Goal: Task Accomplishment & Management: Manage account settings

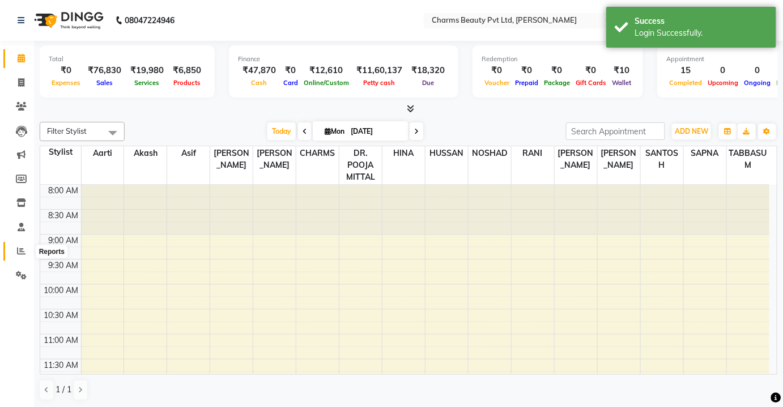
click at [21, 251] on icon at bounding box center [21, 250] width 8 height 8
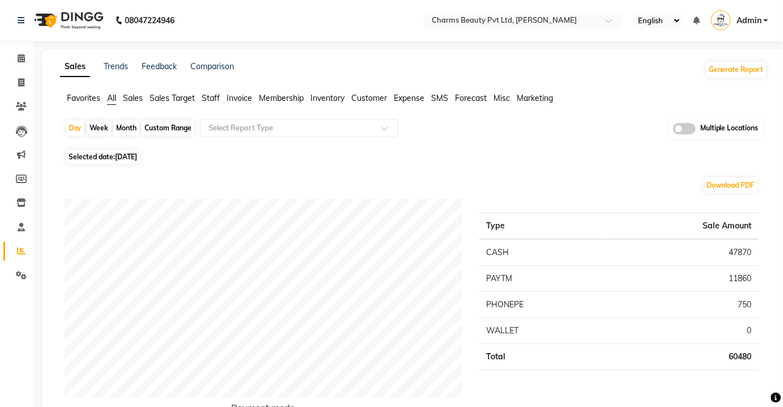
click at [110, 101] on span "All" at bounding box center [111, 98] width 9 height 10
click at [172, 129] on div "Custom Range" at bounding box center [168, 128] width 53 height 16
select select "9"
select select "2025"
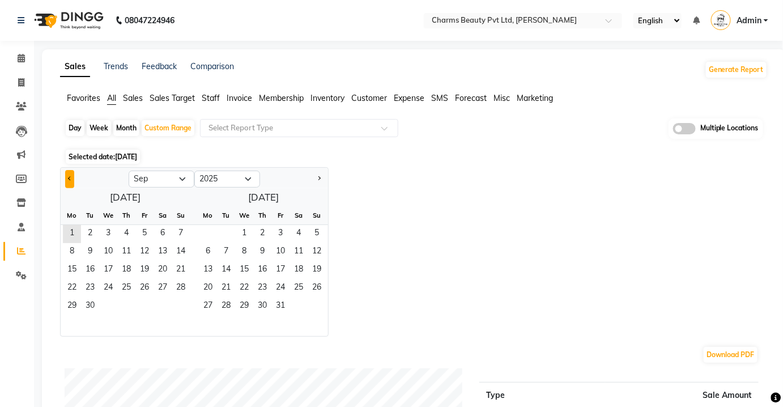
click at [69, 176] on button "Previous month" at bounding box center [69, 179] width 9 height 18
select select "8"
click at [148, 230] on span "1" at bounding box center [144, 234] width 18 height 18
click at [178, 300] on span "31" at bounding box center [181, 306] width 18 height 18
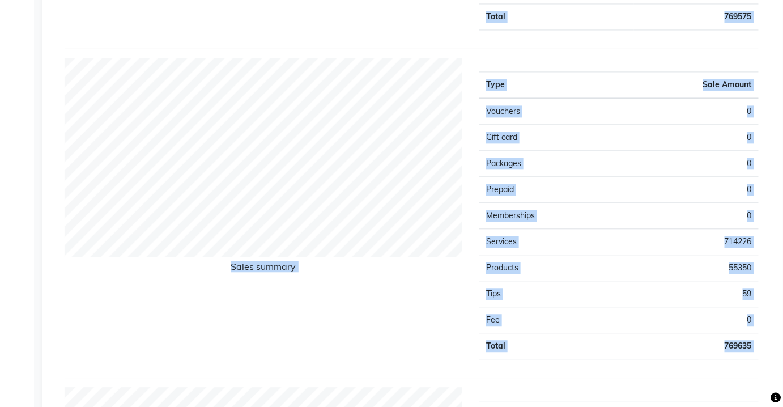
drag, startPoint x: 9, startPoint y: 6, endPoint x: 598, endPoint y: 366, distance: 690.0
click at [613, 376] on app-home "08047224946 Select Location × Charms Beauty Pvt Ltd, Yojana Vihar English ENGLI…" at bounding box center [391, 224] width 783 height 1995
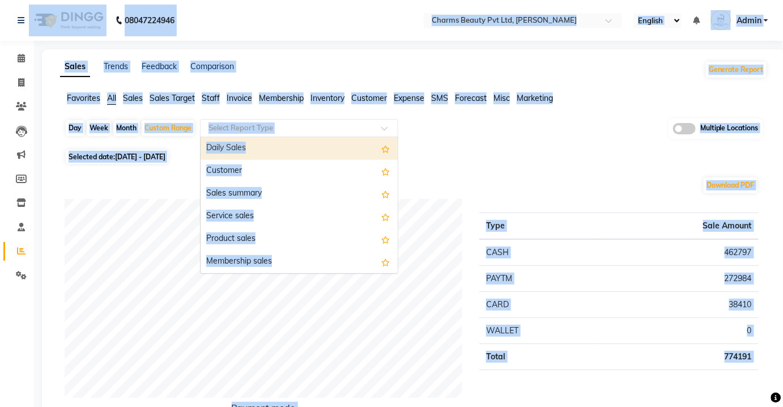
click at [285, 135] on div "Select Report Type" at bounding box center [299, 128] width 198 height 18
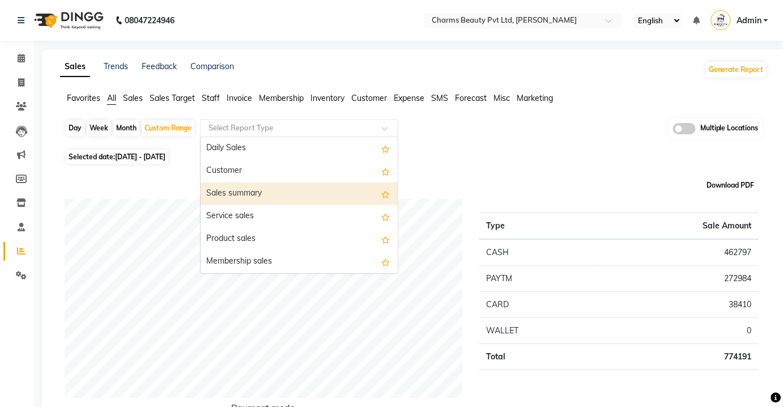
click at [729, 183] on button "Download PDF" at bounding box center [730, 185] width 54 height 16
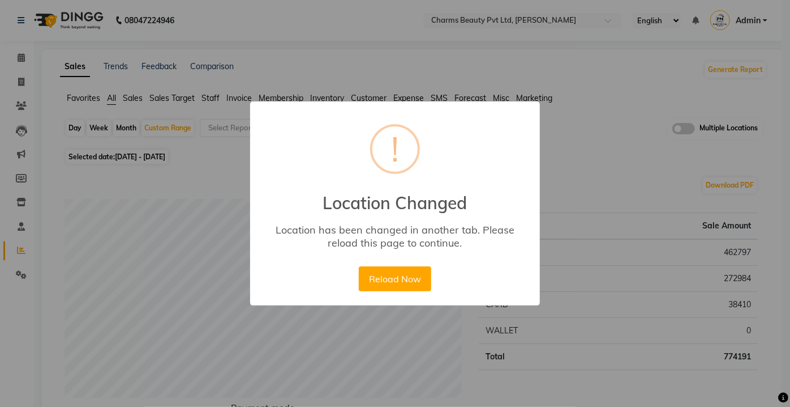
drag, startPoint x: 405, startPoint y: 276, endPoint x: 413, endPoint y: 269, distance: 10.8
click at [406, 275] on button "Reload Now" at bounding box center [395, 278] width 72 height 25
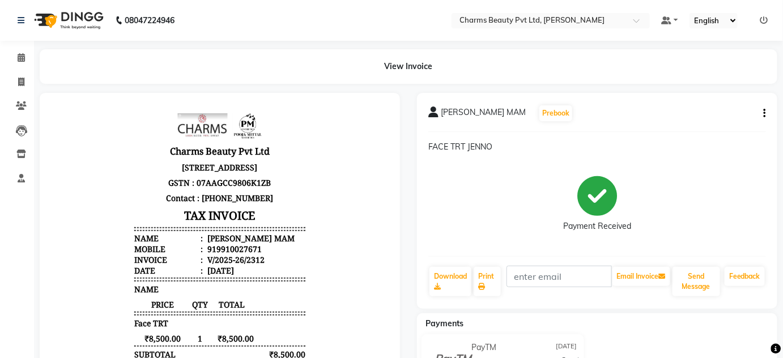
click at [765, 18] on icon at bounding box center [764, 20] width 8 height 8
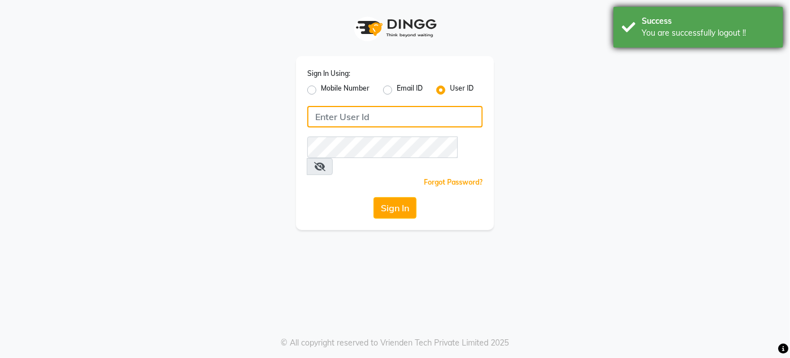
type input "9818655467"
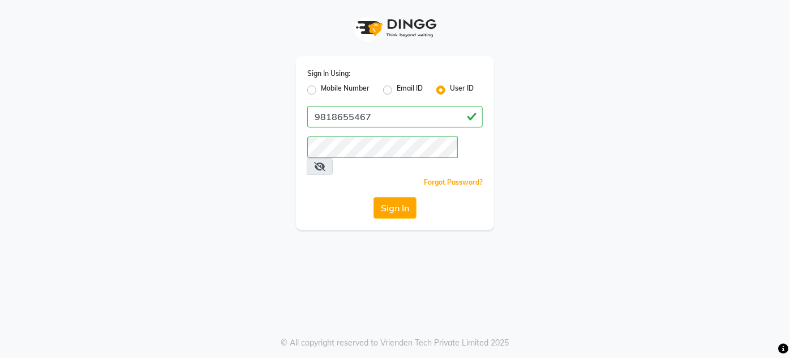
click at [321, 88] on label "Mobile Number" at bounding box center [345, 90] width 49 height 14
click at [321, 88] on input "Mobile Number" at bounding box center [324, 86] width 7 height 7
radio input "true"
radio input "false"
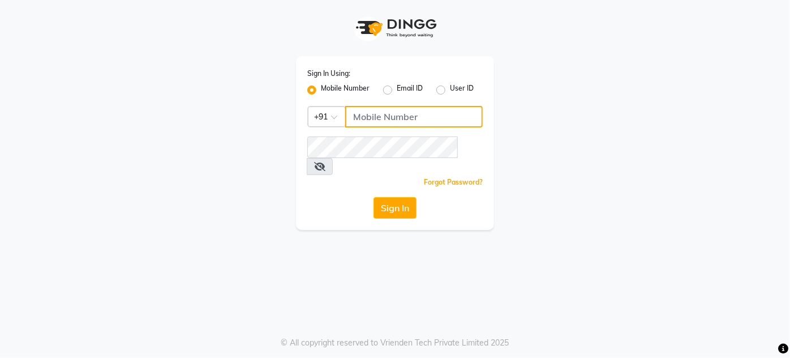
click at [417, 118] on input "Username" at bounding box center [414, 117] width 138 height 22
type input "9818655467"
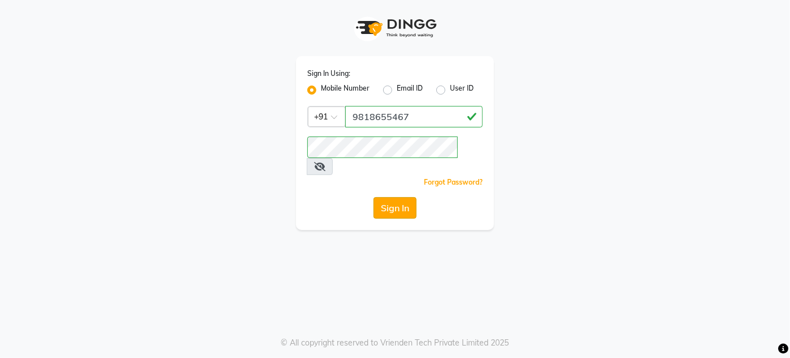
click at [390, 197] on button "Sign In" at bounding box center [395, 208] width 43 height 22
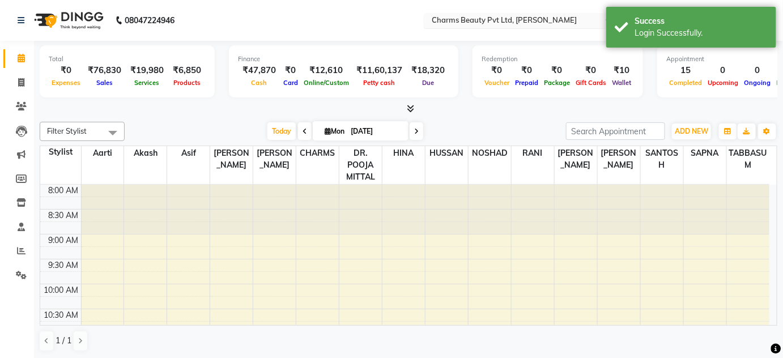
click at [571, 23] on input "text" at bounding box center [511, 21] width 164 height 11
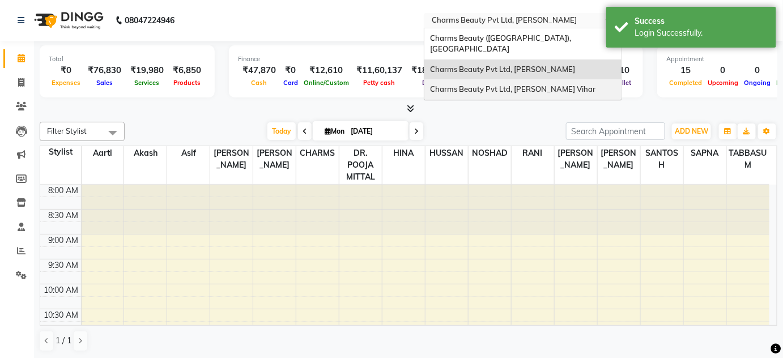
click at [533, 84] on span "Charms Beauty Pvt Ltd, Vivek Vihar" at bounding box center [512, 88] width 165 height 9
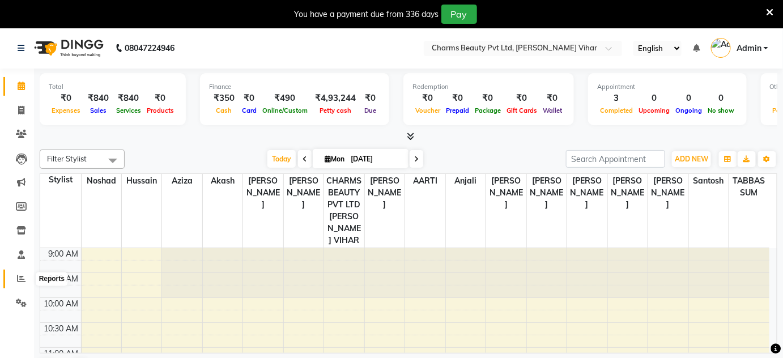
click at [16, 275] on span at bounding box center [21, 278] width 20 height 13
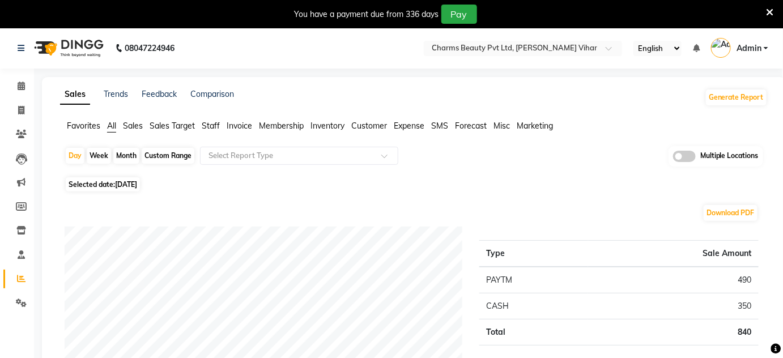
click at [168, 156] on div "Custom Range" at bounding box center [168, 156] width 53 height 16
select select "9"
select select "2025"
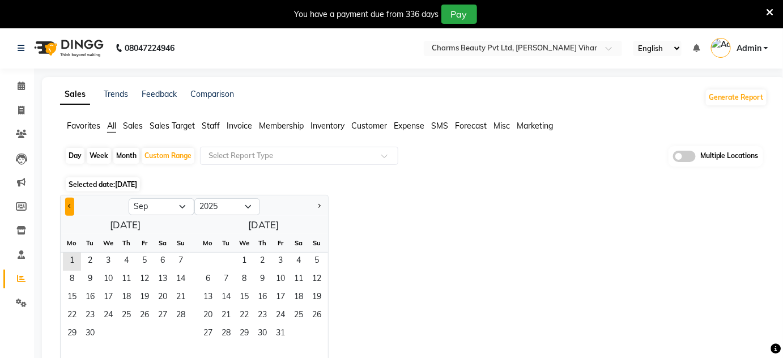
click at [70, 206] on span "Previous month" at bounding box center [70, 206] width 4 height 4
select select "8"
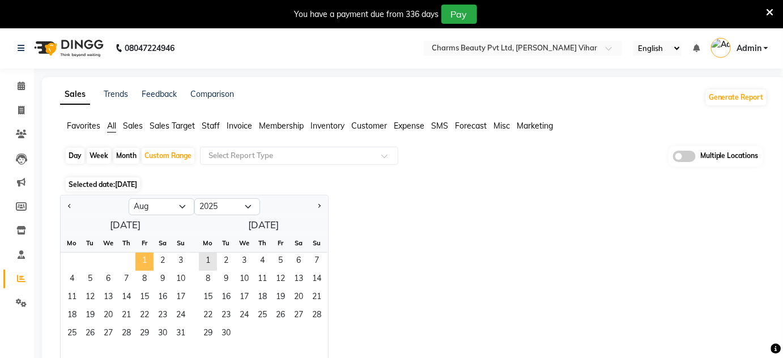
click at [146, 258] on span "1" at bounding box center [144, 262] width 18 height 18
click at [179, 328] on span "31" at bounding box center [181, 334] width 18 height 18
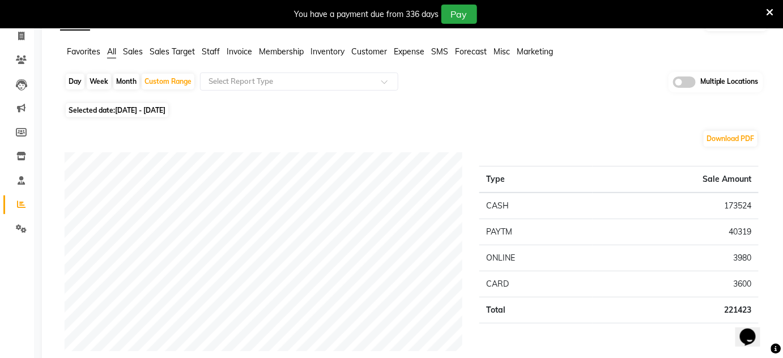
scroll to position [51, 0]
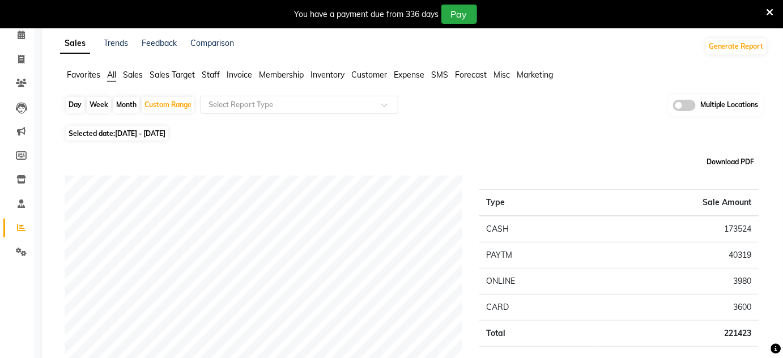
click at [738, 158] on button "Download PDF" at bounding box center [730, 162] width 54 height 16
click at [22, 56] on icon at bounding box center [21, 59] width 6 height 8
select select "service"
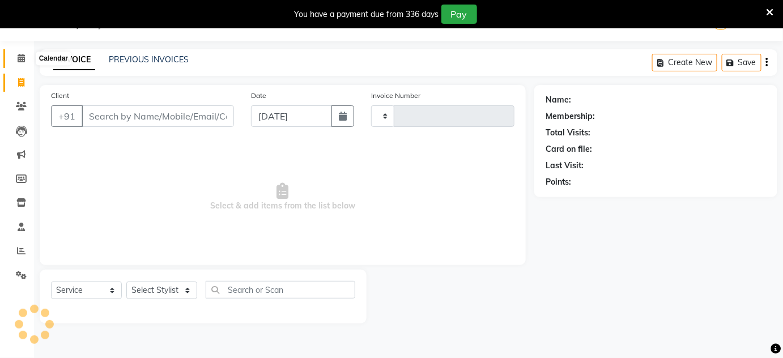
type input "0713"
select select "868"
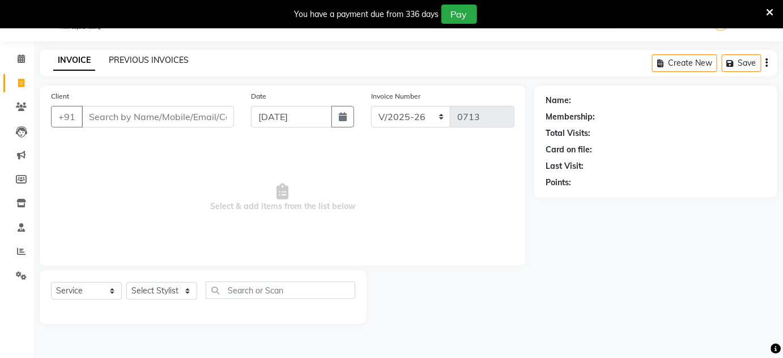
click at [129, 56] on link "PREVIOUS INVOICES" at bounding box center [149, 60] width 80 height 10
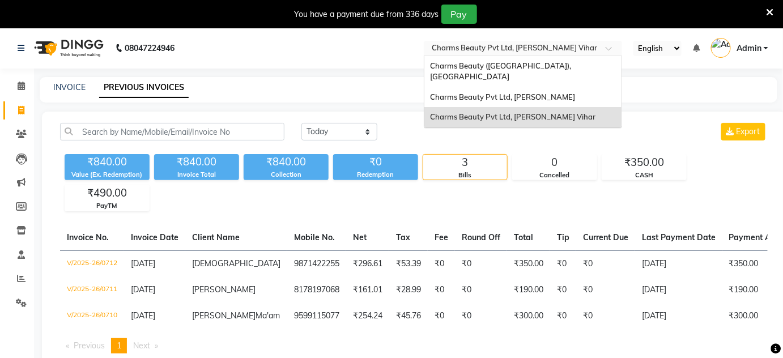
click at [609, 46] on span at bounding box center [612, 51] width 14 height 11
click at [518, 92] on span "Charms Beauty Pvt Ltd, [PERSON_NAME]" at bounding box center [502, 96] width 145 height 9
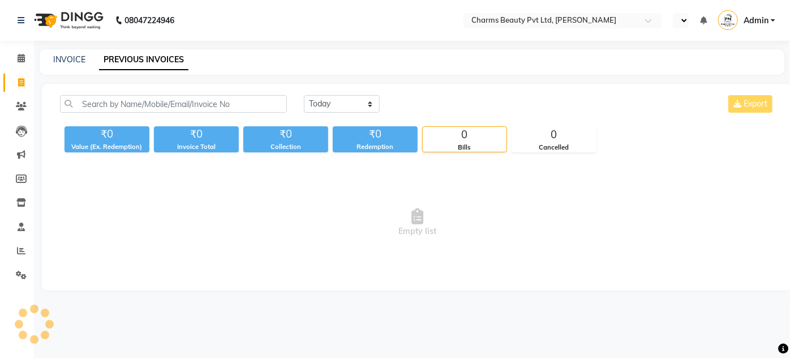
select select "en"
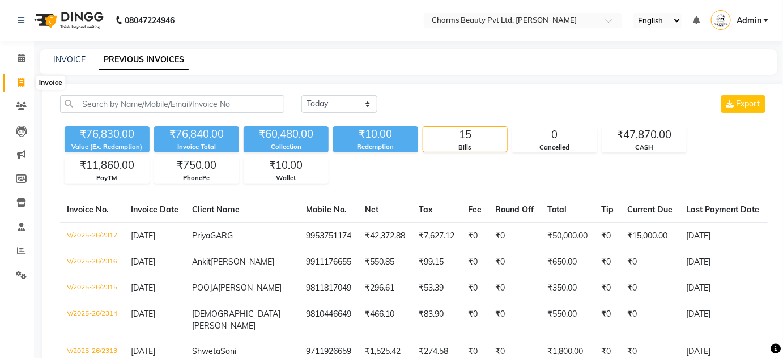
click at [18, 85] on icon at bounding box center [21, 82] width 6 height 8
select select "3743"
select select "service"
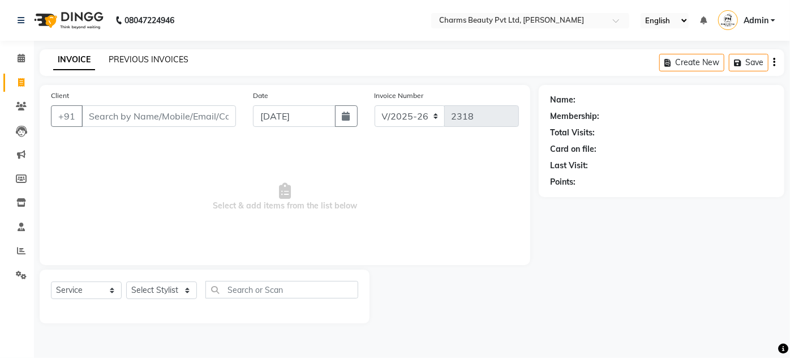
click at [166, 59] on link "PREVIOUS INVOICES" at bounding box center [149, 59] width 80 height 10
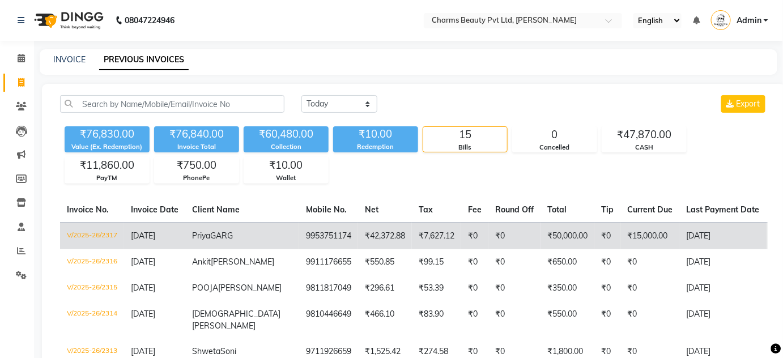
click at [210, 233] on span "Priya" at bounding box center [201, 235] width 18 height 10
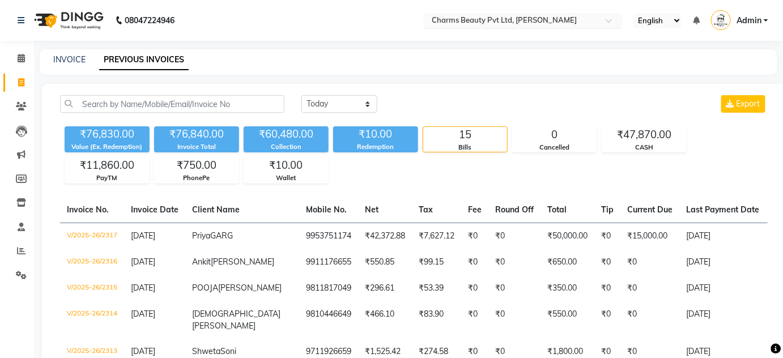
click at [595, 20] on div at bounding box center [523, 21] width 198 height 11
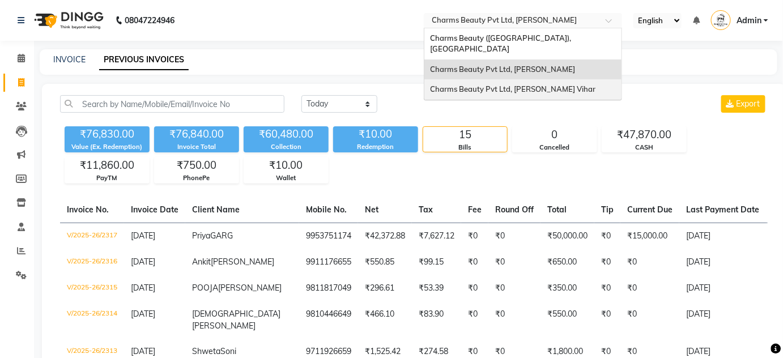
click at [529, 84] on span "Charms Beauty Pvt Ltd, [PERSON_NAME] Vihar" at bounding box center [512, 88] width 165 height 9
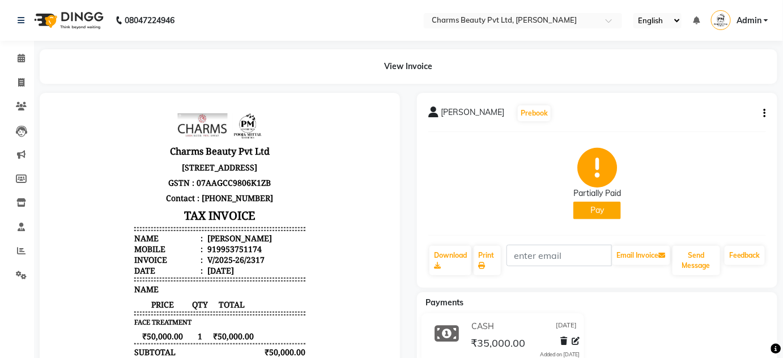
scroll to position [9, 0]
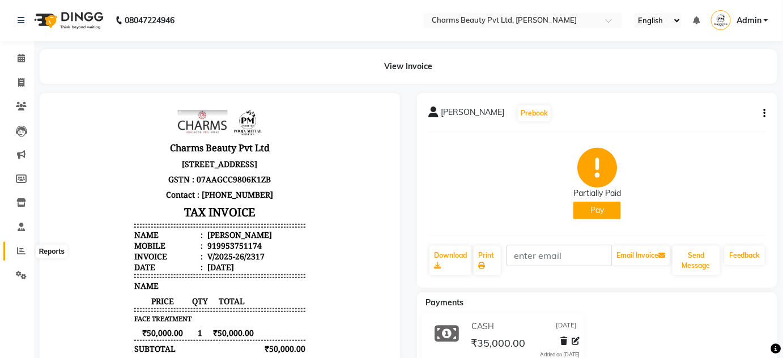
click at [20, 247] on icon at bounding box center [21, 250] width 8 height 8
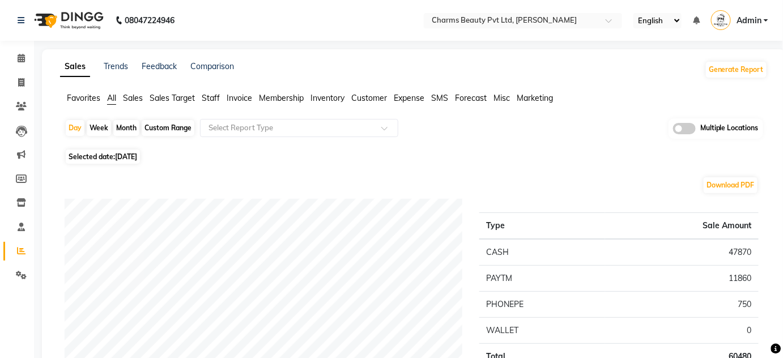
click at [131, 99] on span "Sales" at bounding box center [133, 98] width 20 height 10
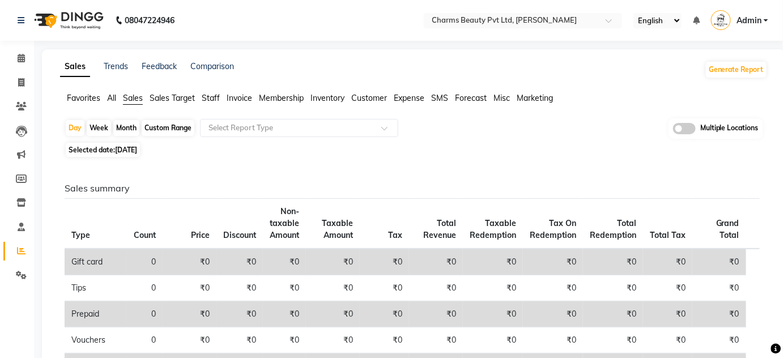
click at [217, 97] on span "Staff" at bounding box center [211, 98] width 18 height 10
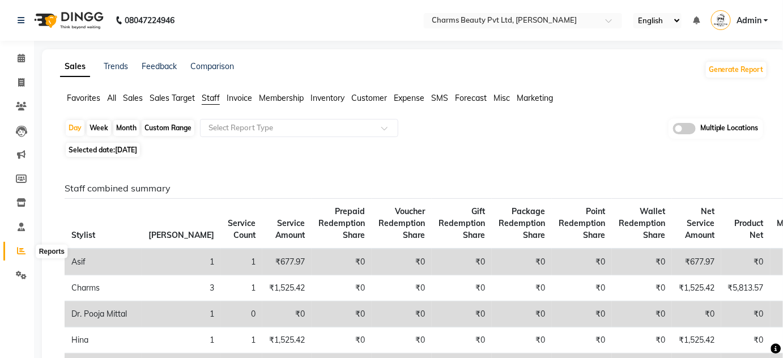
click at [14, 248] on span at bounding box center [21, 251] width 20 height 13
click at [209, 99] on span "Staff" at bounding box center [211, 98] width 18 height 10
click at [264, 130] on input "text" at bounding box center [287, 127] width 163 height 11
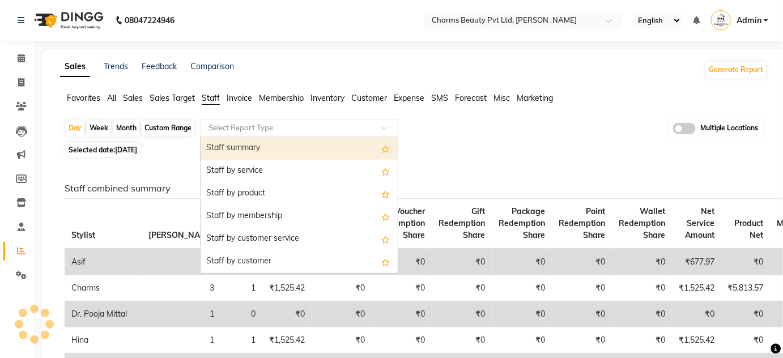
click at [249, 148] on div "Staff summary" at bounding box center [298, 148] width 197 height 23
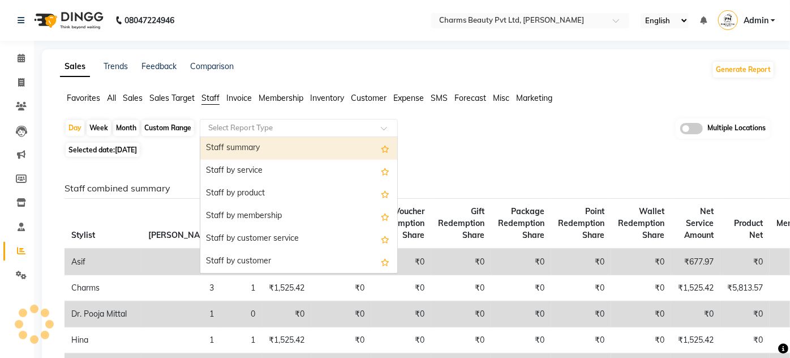
select select "full_report"
select select "pdf"
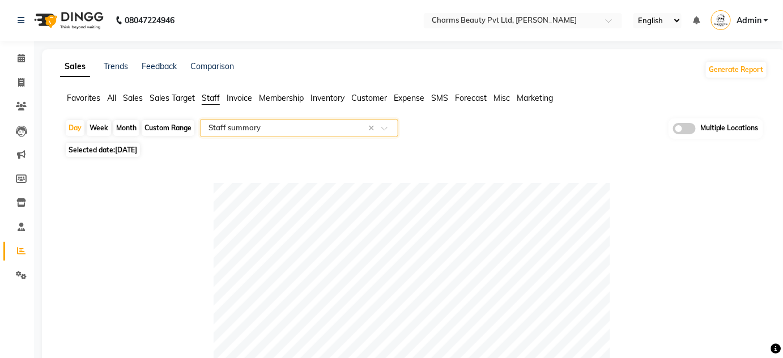
click at [237, 127] on input "text" at bounding box center [287, 127] width 163 height 11
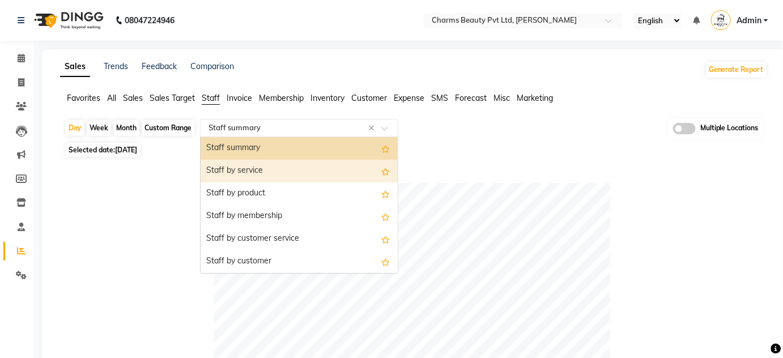
click at [247, 172] on div "Staff by service" at bounding box center [298, 171] width 197 height 23
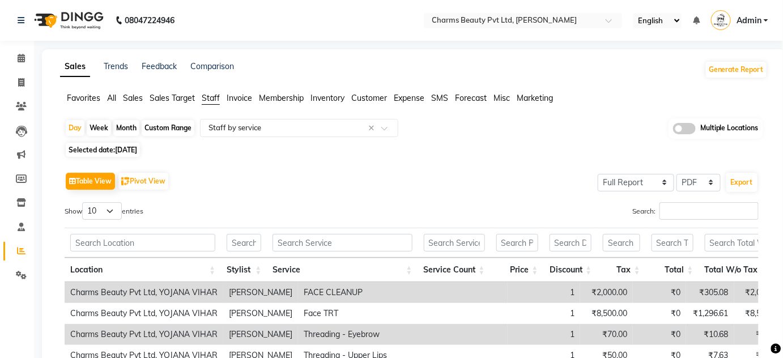
click at [156, 124] on div "Custom Range" at bounding box center [168, 128] width 53 height 16
select select "9"
select select "2025"
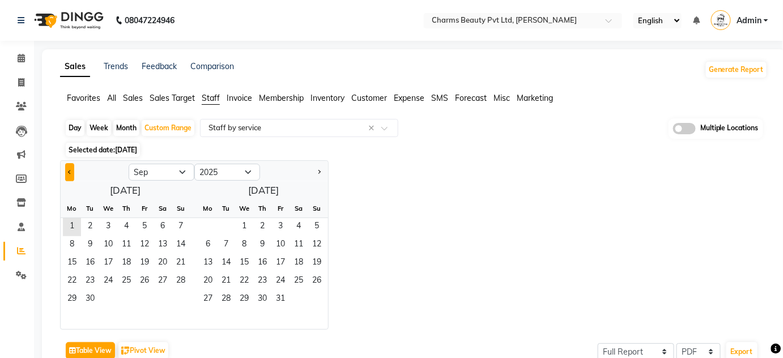
click at [66, 170] on button "Previous month" at bounding box center [69, 172] width 9 height 18
click at [69, 168] on button "Previous month" at bounding box center [69, 172] width 9 height 18
click at [277, 221] on span "1" at bounding box center [280, 227] width 18 height 18
select select "8"
click at [179, 302] on span "31" at bounding box center [181, 299] width 18 height 18
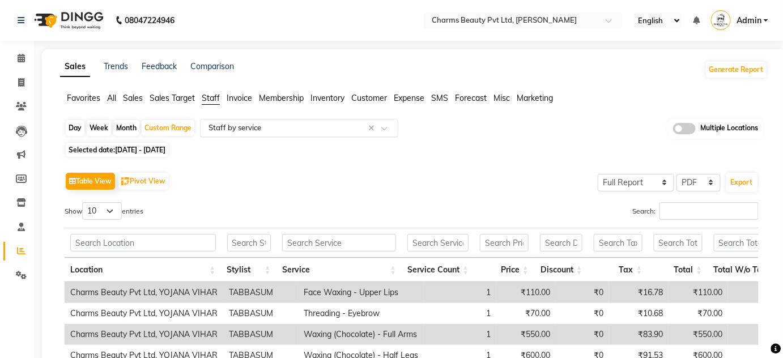
click at [242, 125] on input "text" at bounding box center [287, 127] width 163 height 11
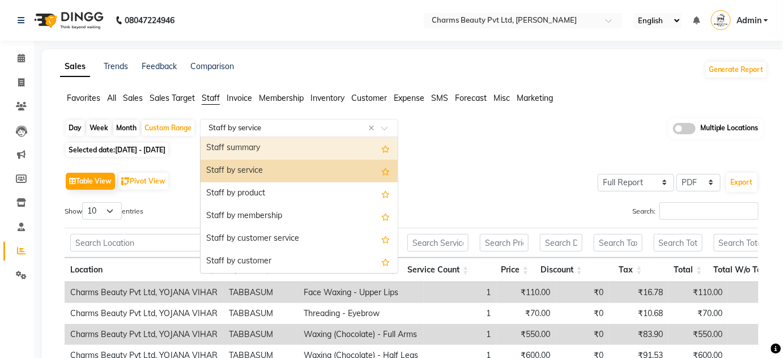
click at [247, 146] on div "Staff summary" at bounding box center [298, 148] width 197 height 23
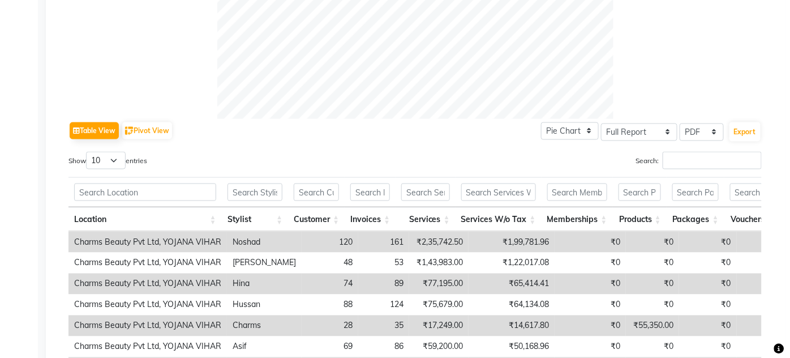
scroll to position [463, 0]
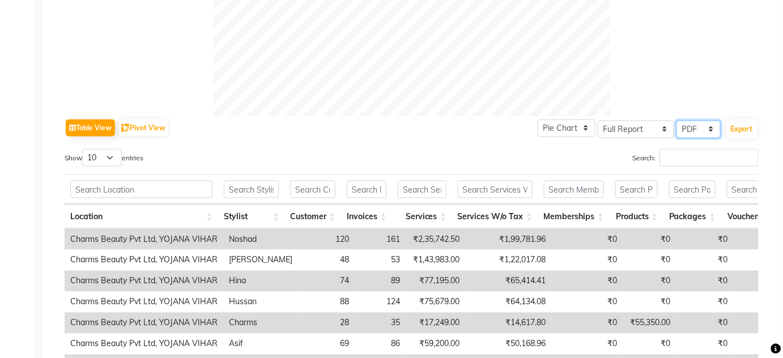
click at [691, 128] on select "Select CSV PDF" at bounding box center [698, 130] width 44 height 18
click at [747, 127] on button "Export" at bounding box center [741, 128] width 31 height 19
select select "monospace"
select select "15px"
select select "template_1"
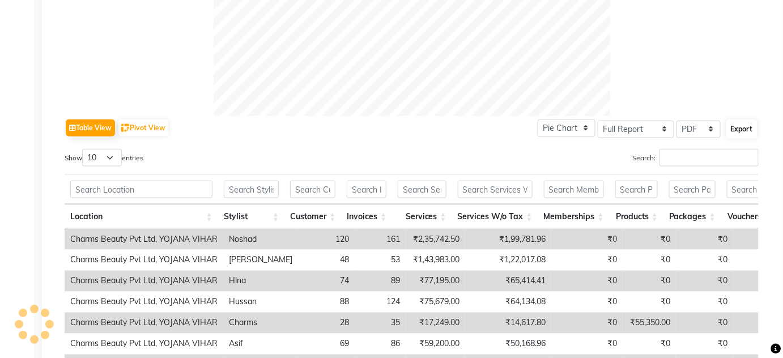
select select "A4"
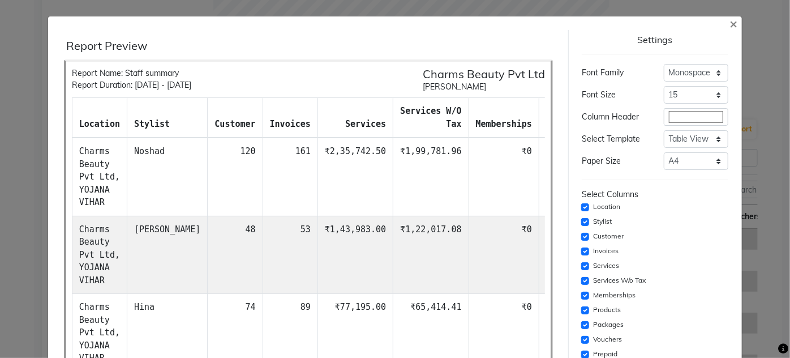
scroll to position [206, 0]
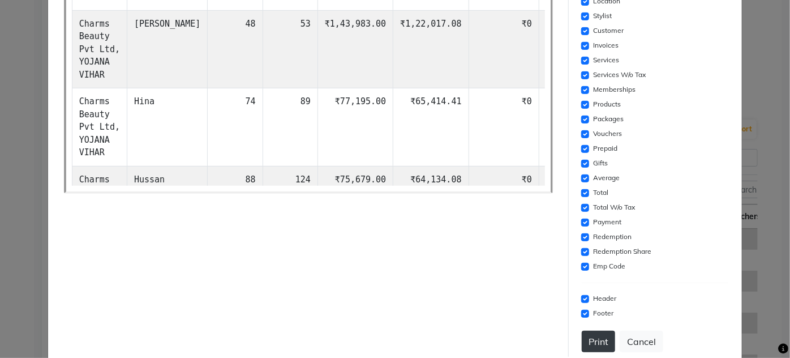
click at [589, 339] on button "Print" at bounding box center [598, 342] width 33 height 22
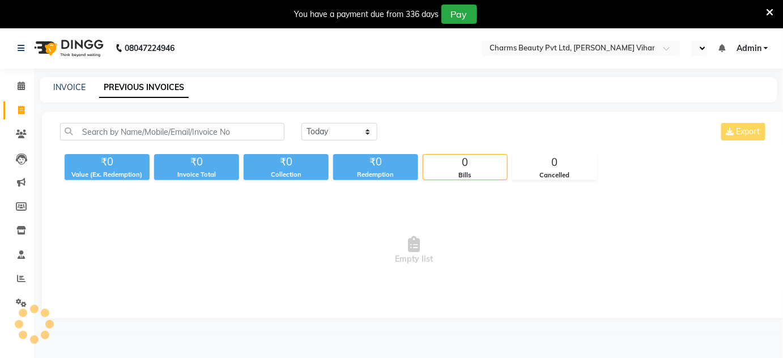
select select "en"
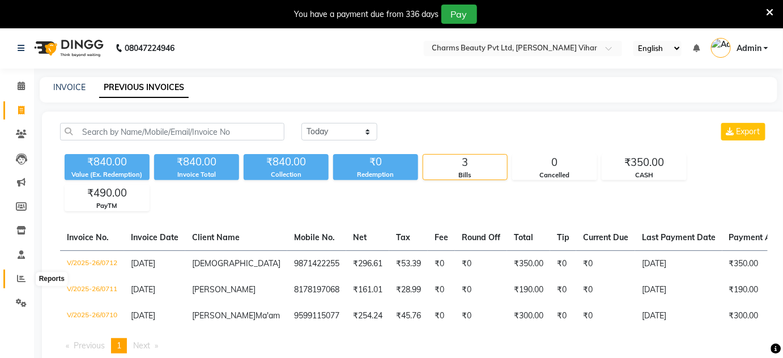
click at [19, 277] on icon at bounding box center [21, 278] width 8 height 8
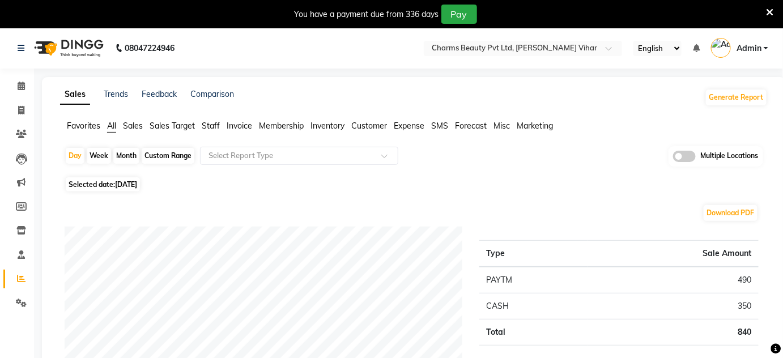
click at [208, 125] on span "Staff" at bounding box center [211, 126] width 18 height 10
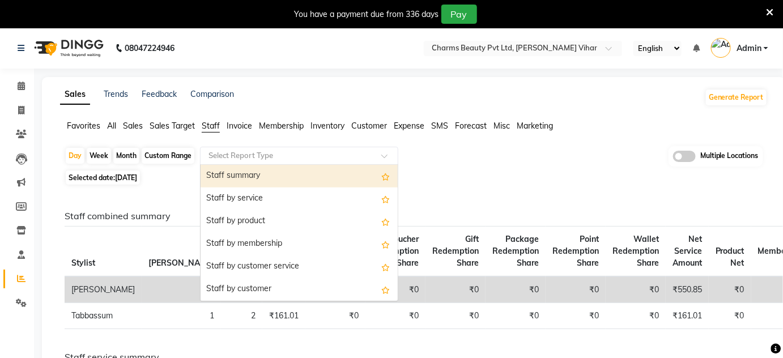
click at [282, 151] on input "text" at bounding box center [287, 155] width 163 height 11
click at [246, 174] on div "Staff summary" at bounding box center [298, 176] width 197 height 23
select select "full_report"
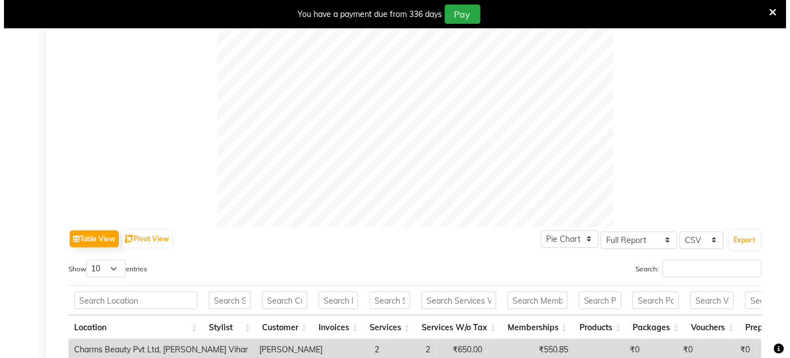
scroll to position [463, 0]
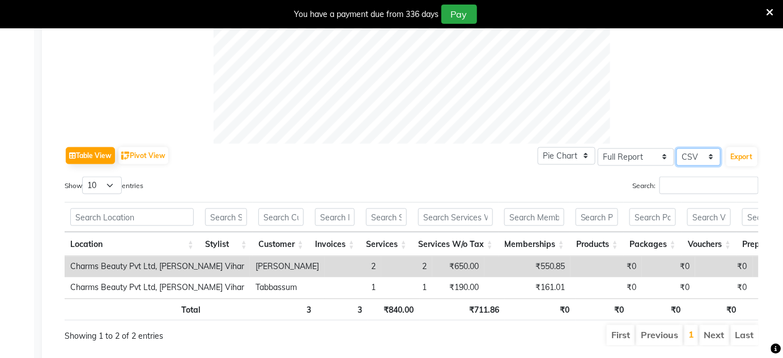
click at [696, 152] on select "Select CSV PDF" at bounding box center [698, 157] width 44 height 18
select select "pdf"
click at [677, 148] on select "Select CSV PDF" at bounding box center [698, 157] width 44 height 18
click at [738, 155] on button "Export" at bounding box center [741, 156] width 31 height 19
select select "monospace"
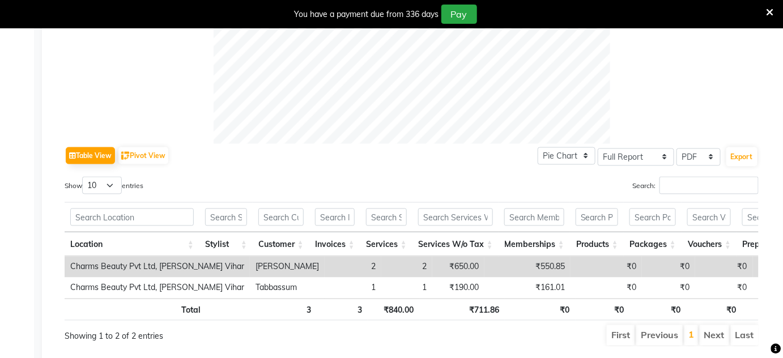
select select "12px"
select select "template_1"
select select "A4"
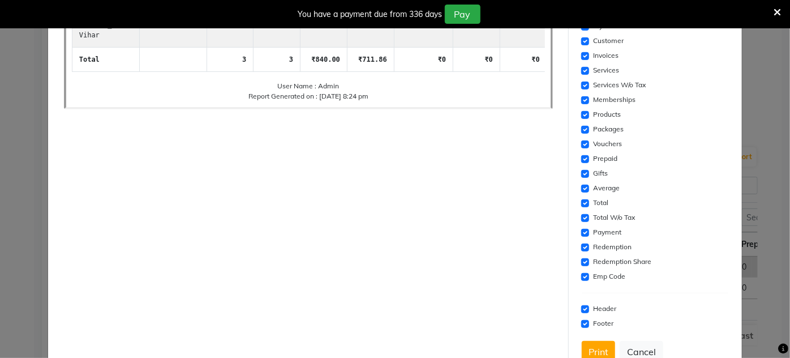
scroll to position [229, 0]
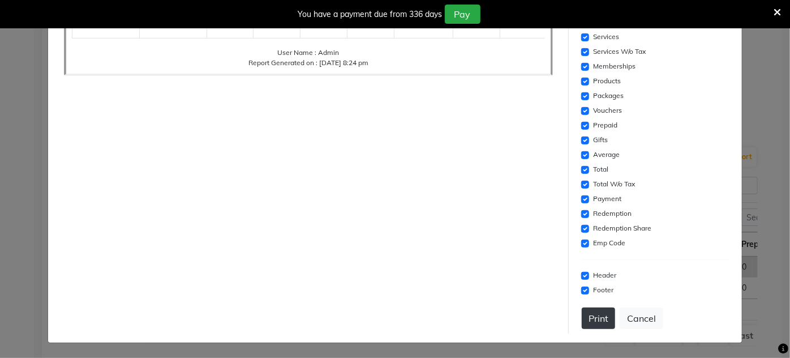
click at [598, 313] on button "Print" at bounding box center [598, 318] width 33 height 22
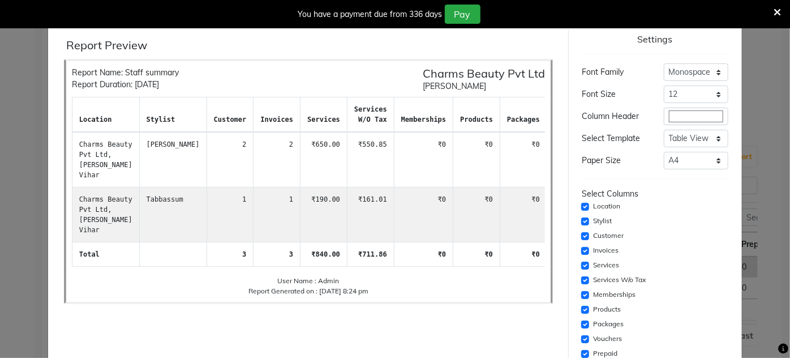
scroll to position [0, 0]
drag, startPoint x: 776, startPoint y: 11, endPoint x: 760, endPoint y: 11, distance: 15.3
click at [776, 12] on icon at bounding box center [777, 12] width 7 height 10
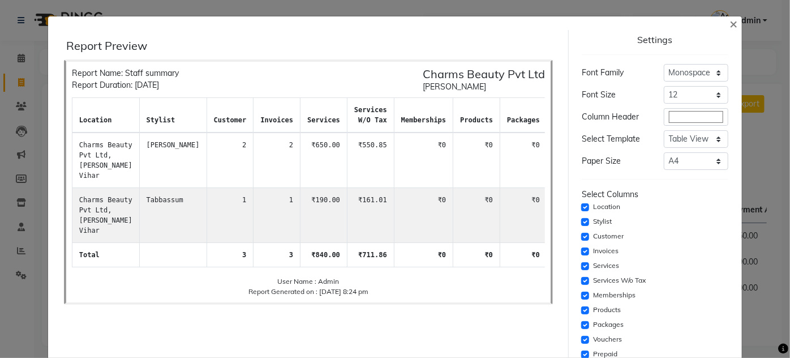
select select "service"
select select "868"
type input "0713"
click at [730, 22] on span "×" at bounding box center [734, 23] width 8 height 17
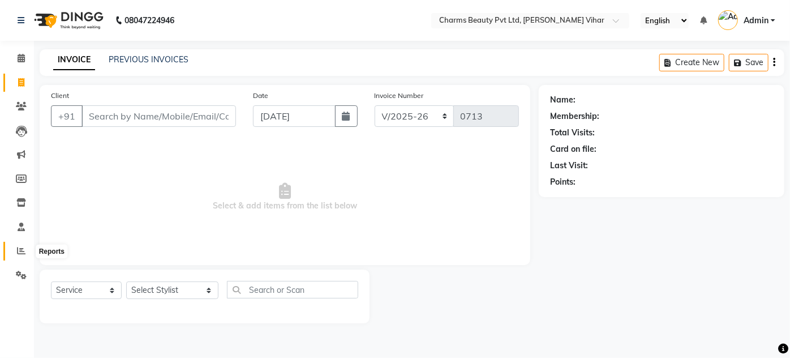
drag, startPoint x: 18, startPoint y: 249, endPoint x: 20, endPoint y: 242, distance: 7.6
click at [18, 249] on icon at bounding box center [21, 250] width 8 height 8
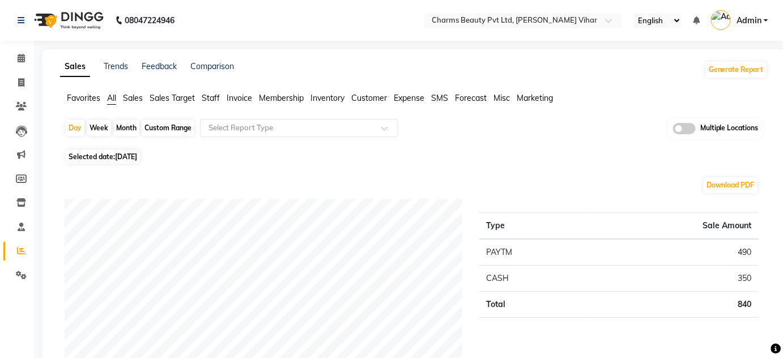
click at [210, 97] on span "Staff" at bounding box center [211, 98] width 18 height 10
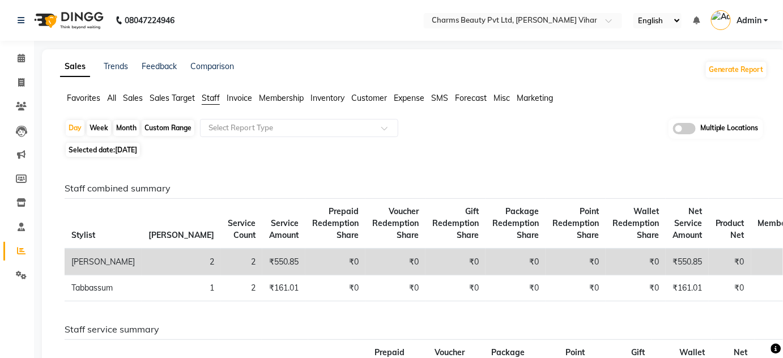
click at [160, 126] on div "Custom Range" at bounding box center [168, 128] width 53 height 16
select select "9"
select select "2025"
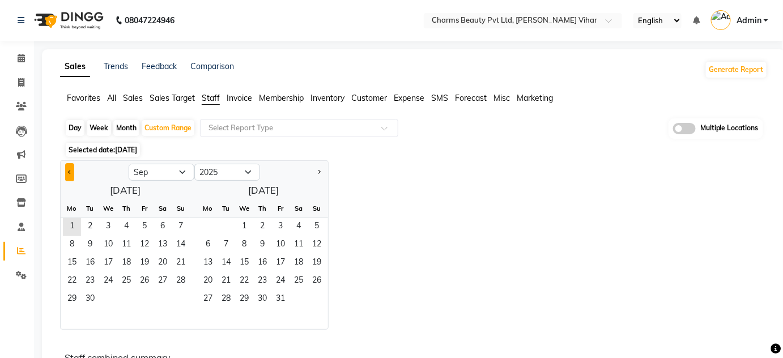
click at [65, 167] on button "Previous month" at bounding box center [69, 172] width 9 height 18
select select "8"
click at [143, 226] on span "1" at bounding box center [144, 227] width 18 height 18
click at [182, 301] on span "31" at bounding box center [181, 299] width 18 height 18
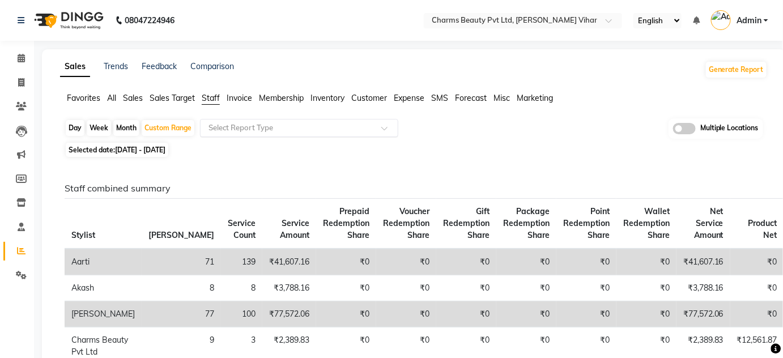
click at [254, 124] on input "text" at bounding box center [287, 127] width 163 height 11
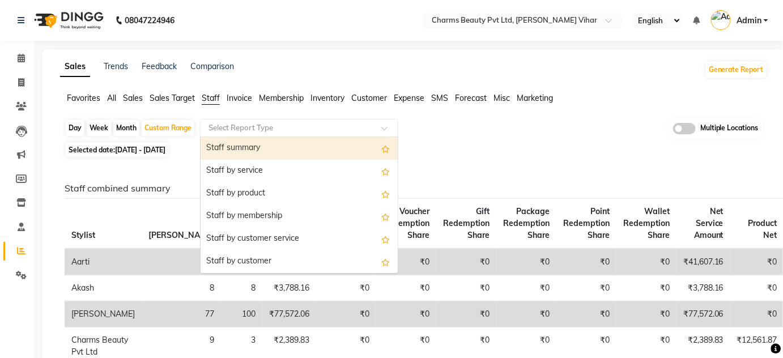
click at [249, 146] on div "Staff summary" at bounding box center [298, 148] width 197 height 23
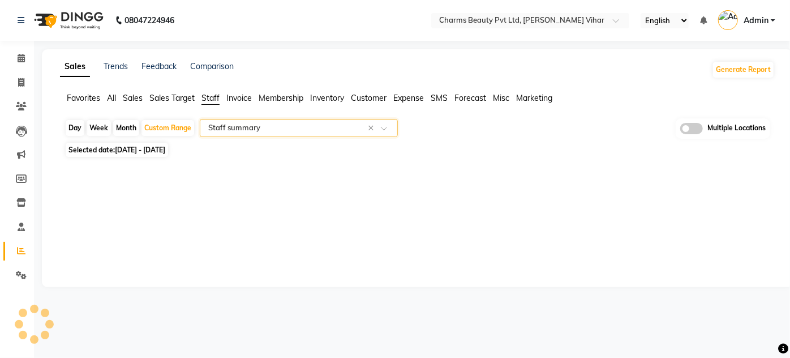
select select "full_report"
select select "pdf"
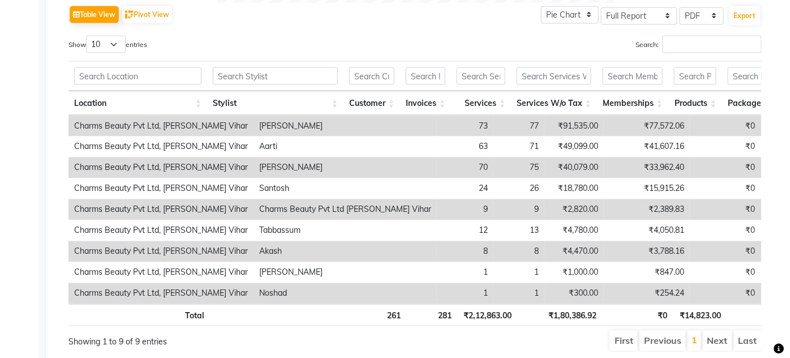
scroll to position [515, 0]
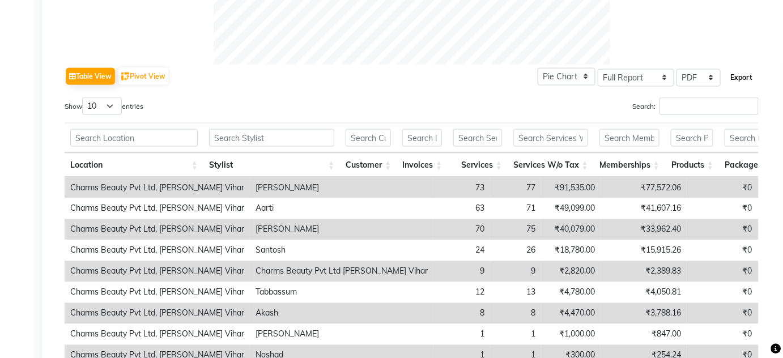
click at [741, 77] on button "Export" at bounding box center [741, 77] width 31 height 19
select select "monospace"
select select "12px"
select select "template_1"
select select "A4"
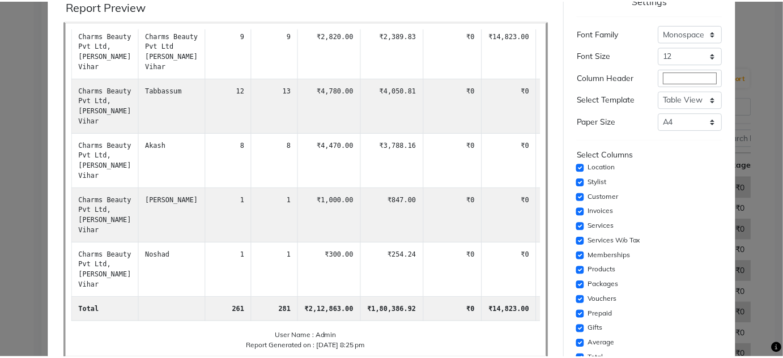
scroll to position [229, 0]
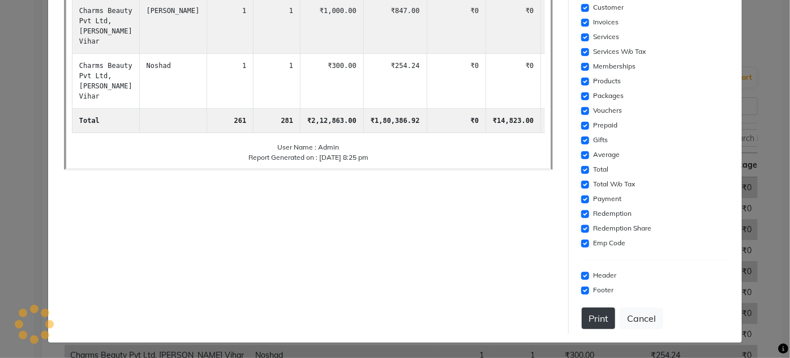
click at [597, 313] on button "Print" at bounding box center [598, 318] width 33 height 22
click at [628, 315] on button "Cancel" at bounding box center [642, 318] width 44 height 22
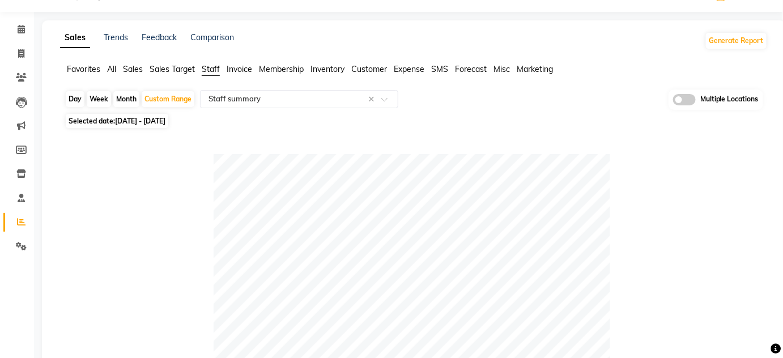
scroll to position [0, 0]
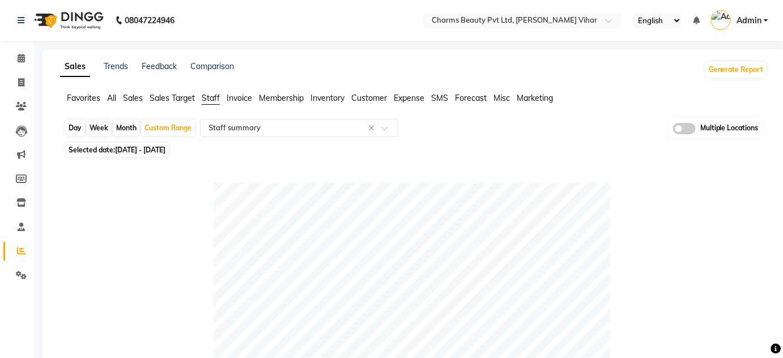
click at [110, 99] on span "All" at bounding box center [111, 98] width 9 height 10
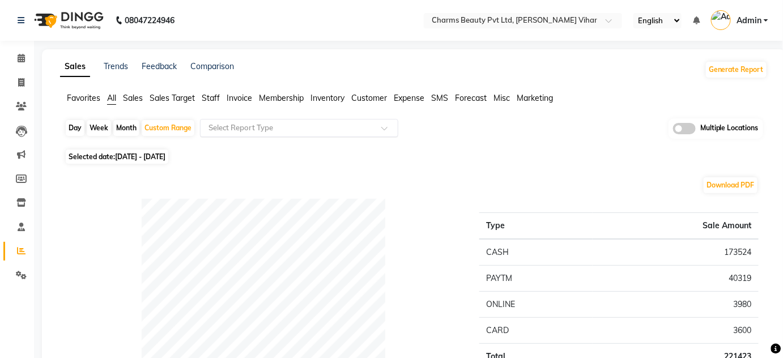
click at [224, 126] on input "text" at bounding box center [287, 127] width 163 height 11
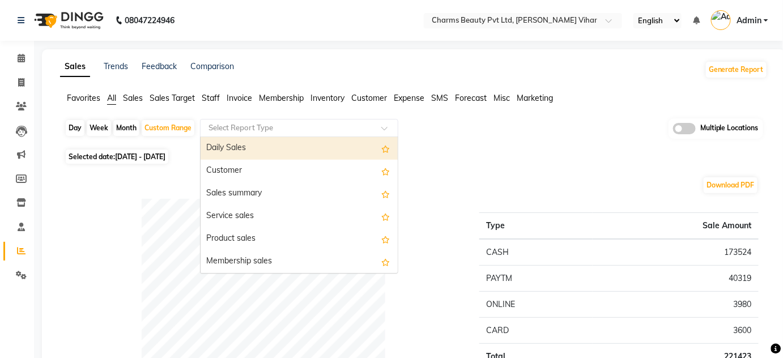
click at [231, 147] on div "Daily Sales" at bounding box center [298, 148] width 197 height 23
select select "full_report"
select select "pdf"
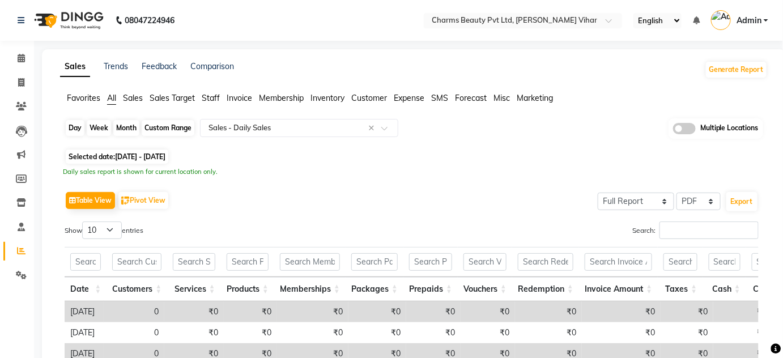
click at [169, 124] on div "Custom Range" at bounding box center [168, 128] width 53 height 16
select select "8"
select select "2025"
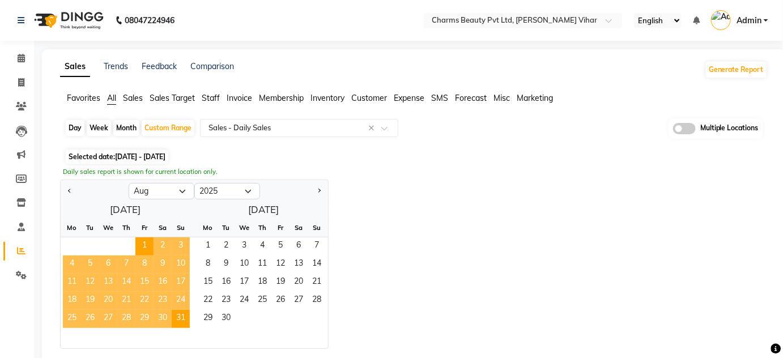
click at [511, 187] on div "Jan Feb Mar Apr May Jun Jul Aug Sep Oct Nov Dec 2015 2016 2017 2018 2019 2020 2…" at bounding box center [413, 263] width 707 height 169
click at [211, 242] on span "1" at bounding box center [208, 246] width 18 height 18
select select "9"
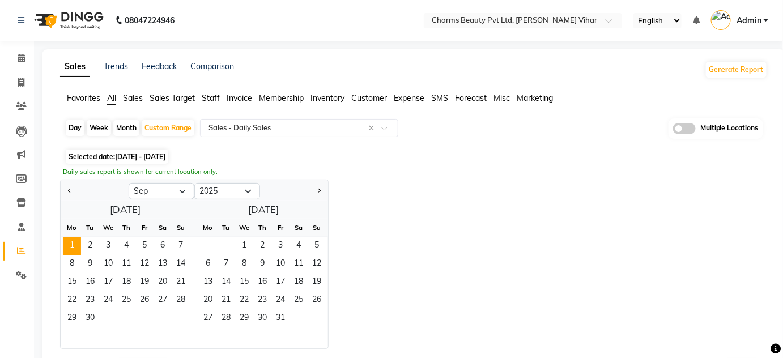
click at [373, 168] on div "Daily sales report is shown for current location only." at bounding box center [414, 172] width 702 height 10
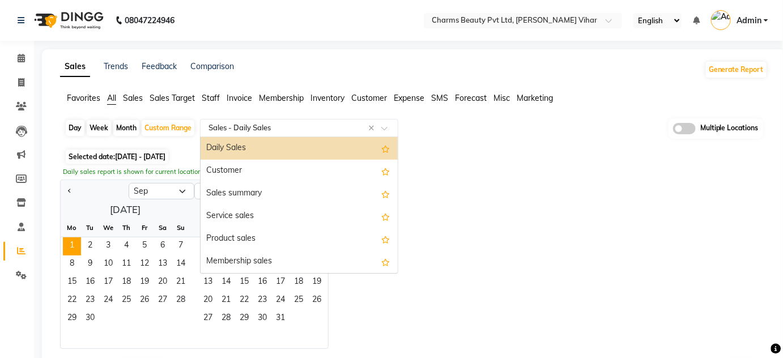
click at [312, 129] on input "text" at bounding box center [287, 127] width 163 height 11
click at [245, 149] on div "Daily Sales" at bounding box center [298, 148] width 197 height 23
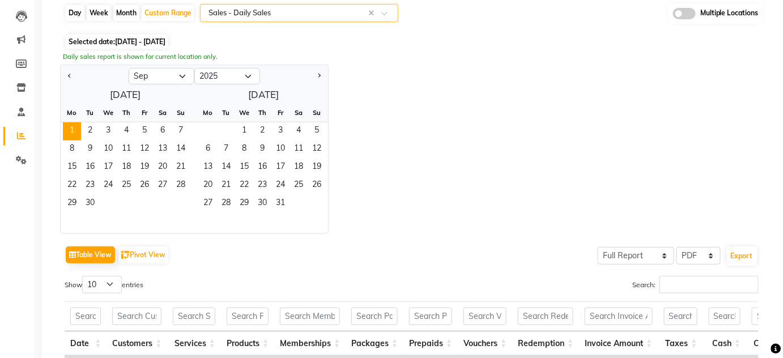
scroll to position [102, 0]
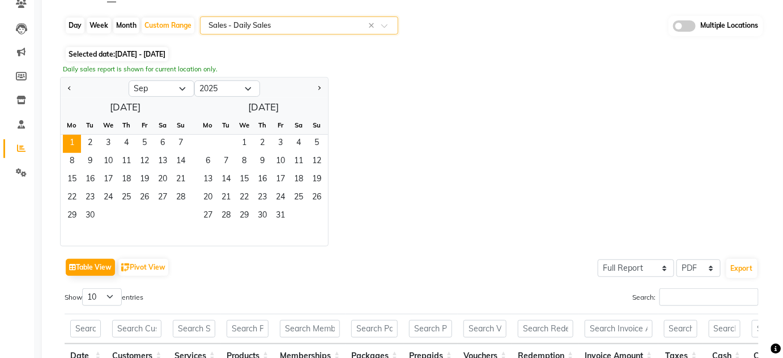
click at [266, 23] on input "text" at bounding box center [287, 25] width 163 height 11
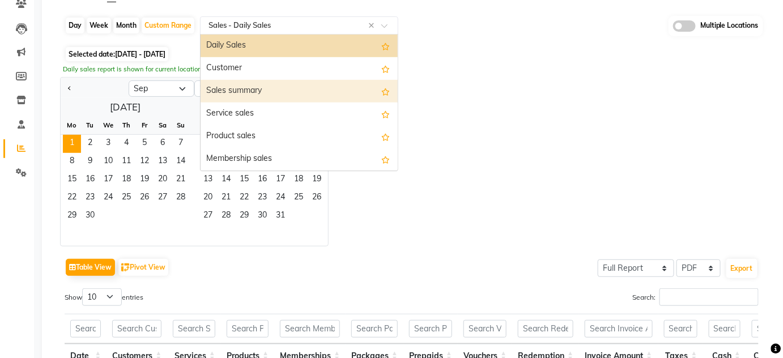
click at [253, 86] on div "Sales summary" at bounding box center [298, 91] width 197 height 23
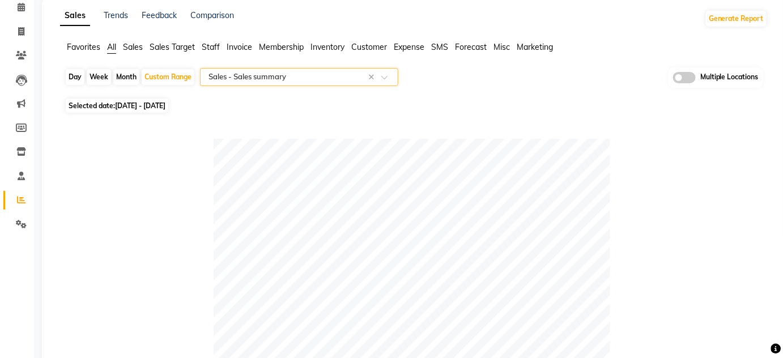
scroll to position [0, 0]
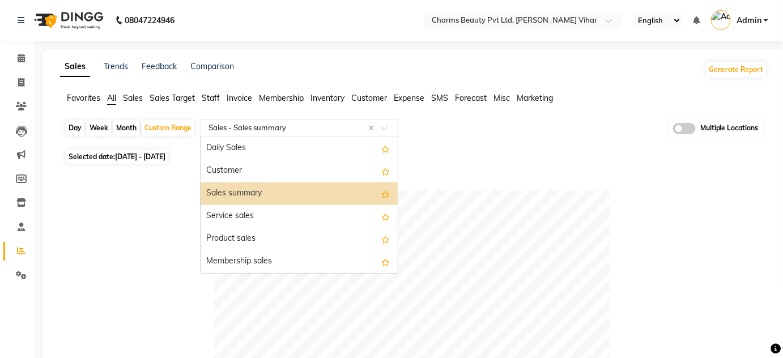
click at [260, 129] on input "text" at bounding box center [287, 127] width 163 height 11
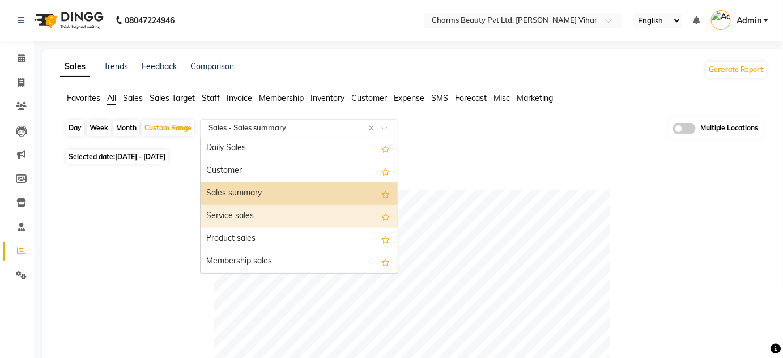
click at [242, 215] on div "Service sales" at bounding box center [298, 216] width 197 height 23
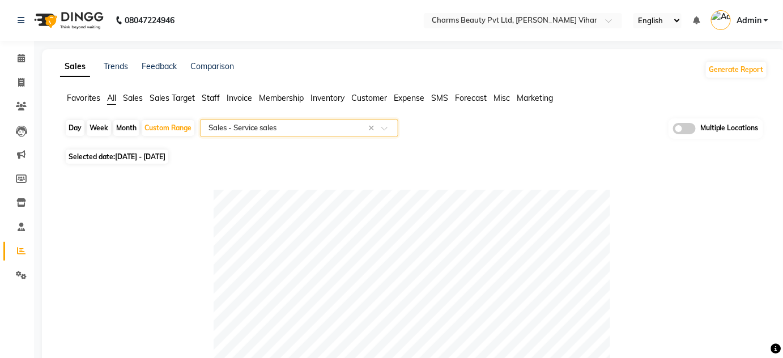
click at [250, 131] on input "text" at bounding box center [287, 127] width 163 height 11
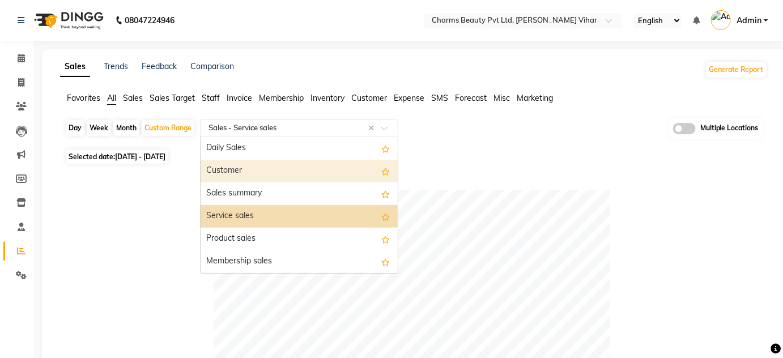
click at [237, 168] on div "Customer" at bounding box center [298, 171] width 197 height 23
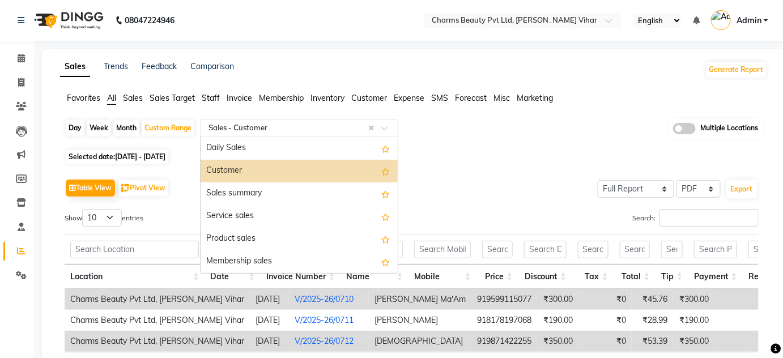
click at [323, 125] on input "text" at bounding box center [287, 127] width 163 height 11
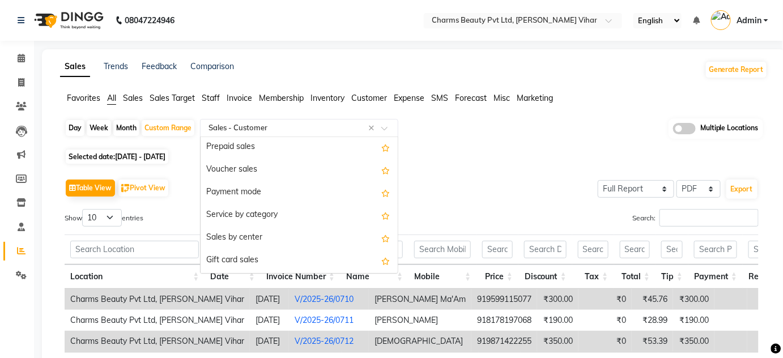
scroll to position [206, 0]
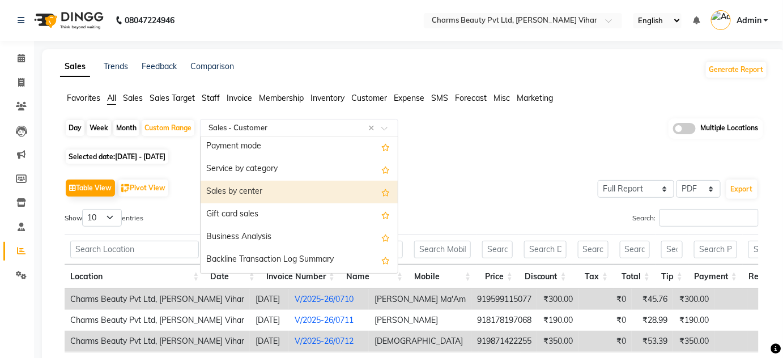
click at [245, 187] on div "Sales by center" at bounding box center [298, 192] width 197 height 23
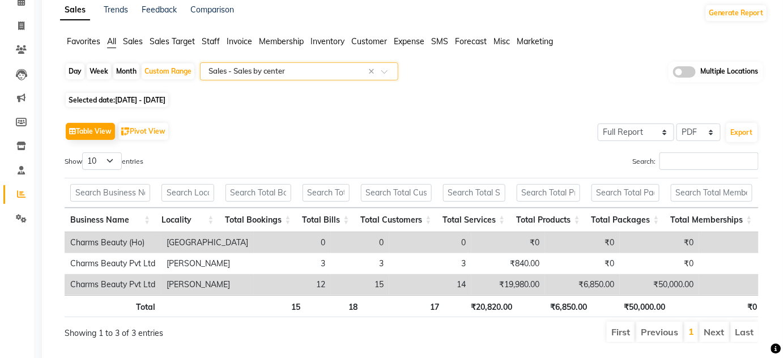
scroll to position [92, 0]
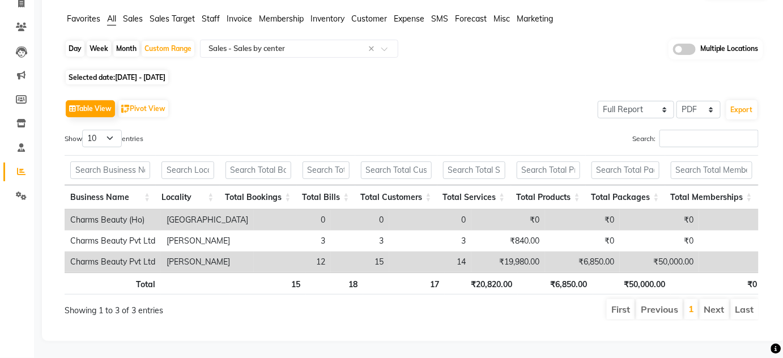
click at [491, 251] on td "₹19,980.00" at bounding box center [508, 261] width 74 height 21
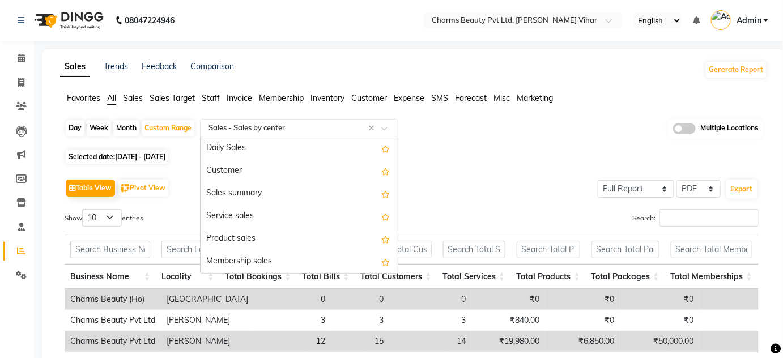
click at [224, 124] on input "text" at bounding box center [287, 127] width 163 height 11
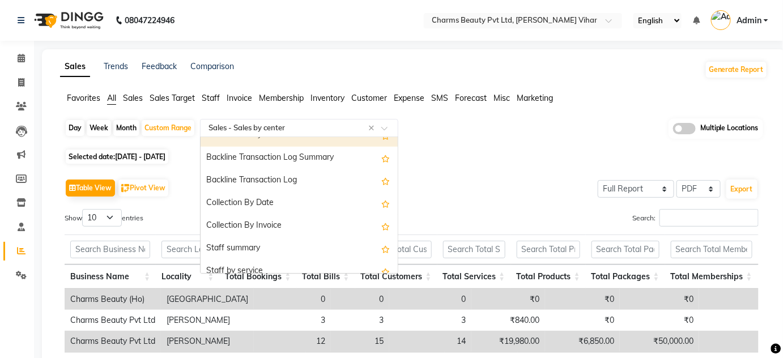
scroll to position [352, 0]
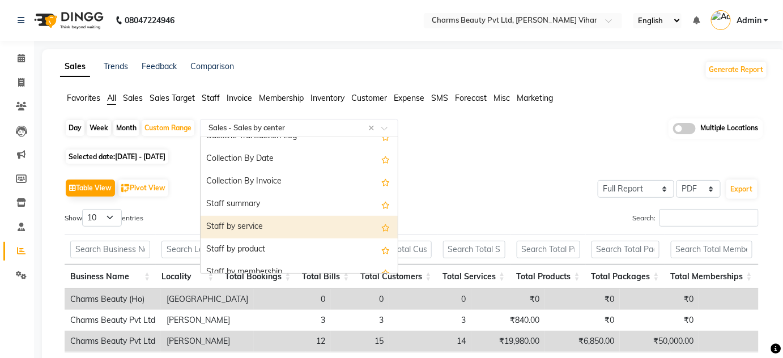
click at [249, 223] on div "Staff by service" at bounding box center [298, 227] width 197 height 23
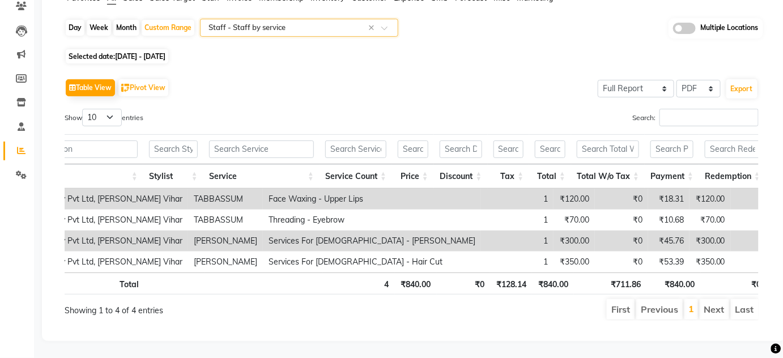
scroll to position [0, 69]
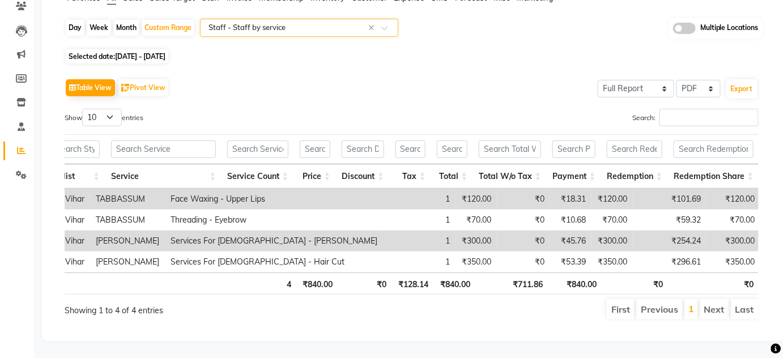
click at [266, 24] on input "text" at bounding box center [287, 27] width 163 height 11
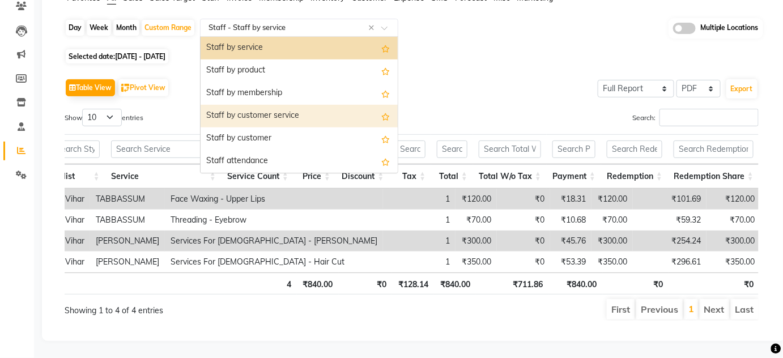
click at [258, 110] on div "Staff by customer service" at bounding box center [298, 116] width 197 height 23
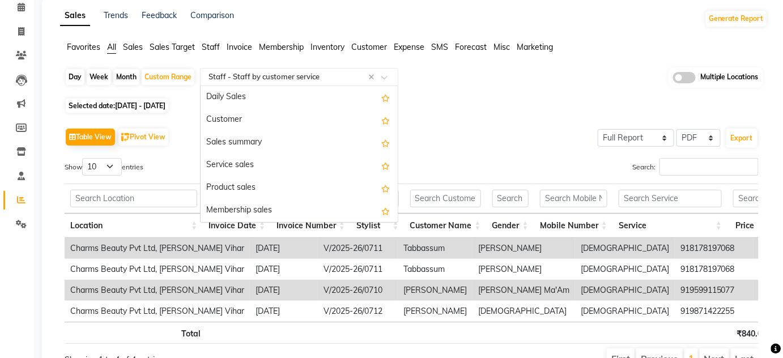
click at [231, 73] on input "text" at bounding box center [287, 76] width 163 height 11
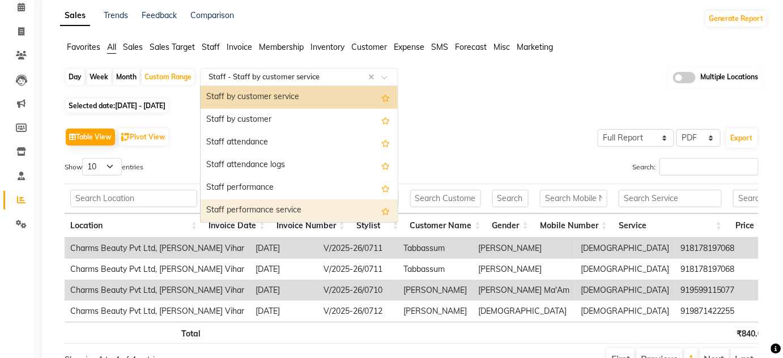
click at [247, 207] on div "Staff performance service" at bounding box center [298, 210] width 197 height 23
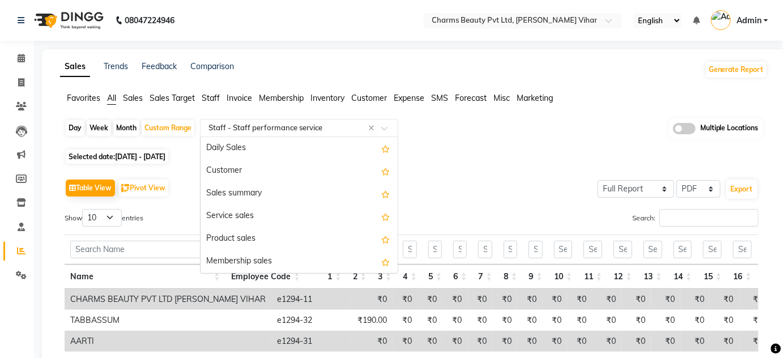
click at [213, 129] on input "text" at bounding box center [287, 127] width 163 height 11
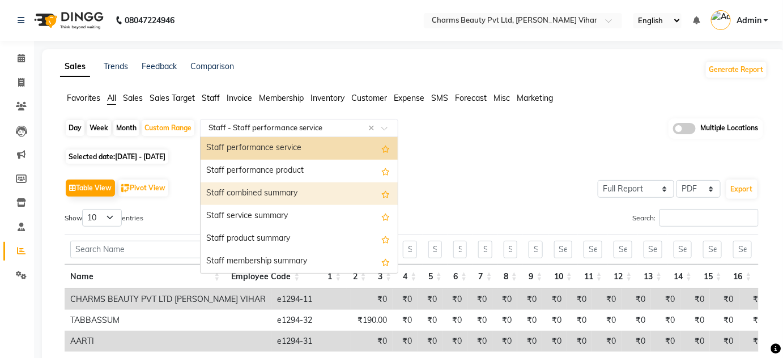
click at [247, 187] on div "Staff combined summary" at bounding box center [298, 193] width 197 height 23
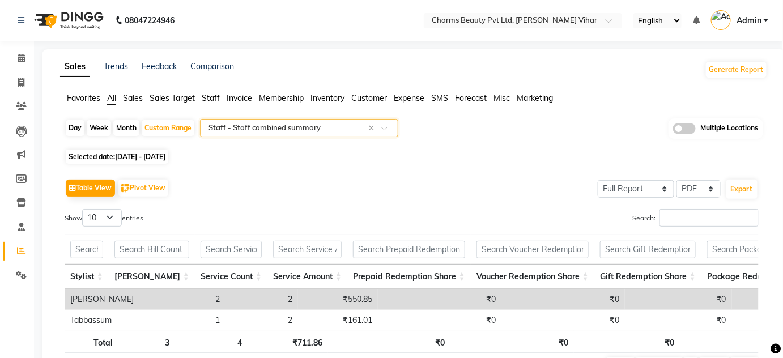
click at [255, 123] on input "text" at bounding box center [287, 127] width 163 height 11
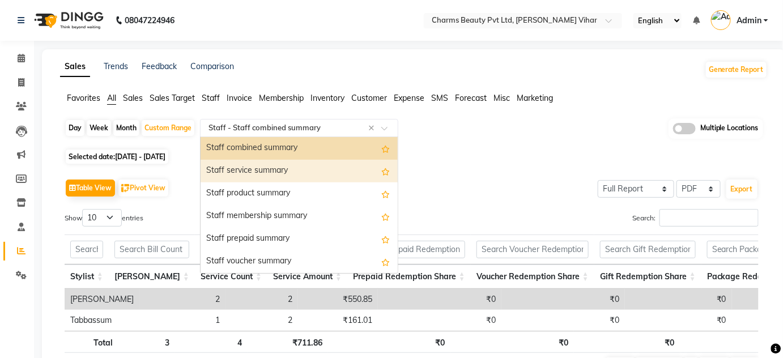
click at [266, 167] on div "Staff service summary" at bounding box center [298, 171] width 197 height 23
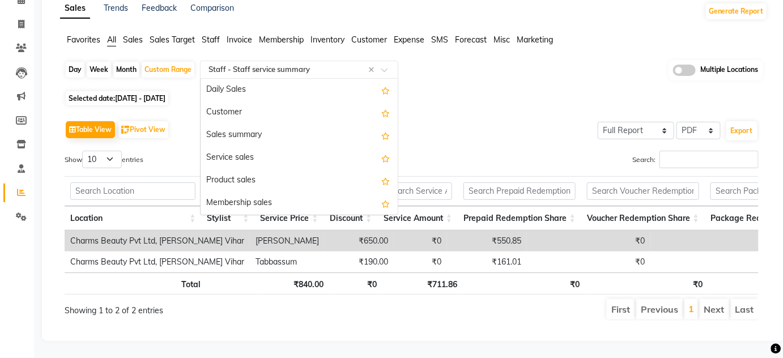
click at [285, 64] on input "text" at bounding box center [287, 69] width 163 height 11
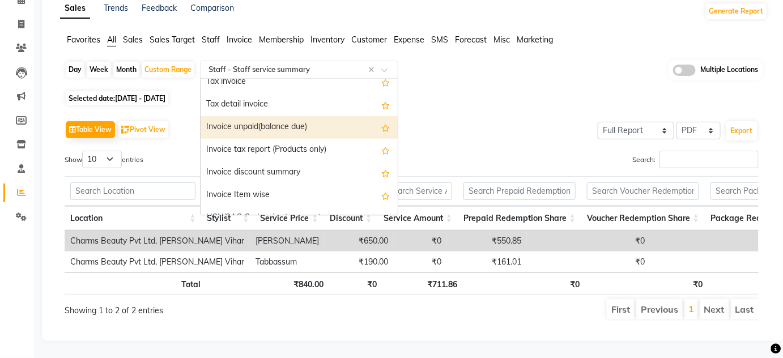
click at [276, 116] on div "Invoice unpaid(balance due)" at bounding box center [298, 127] width 197 height 23
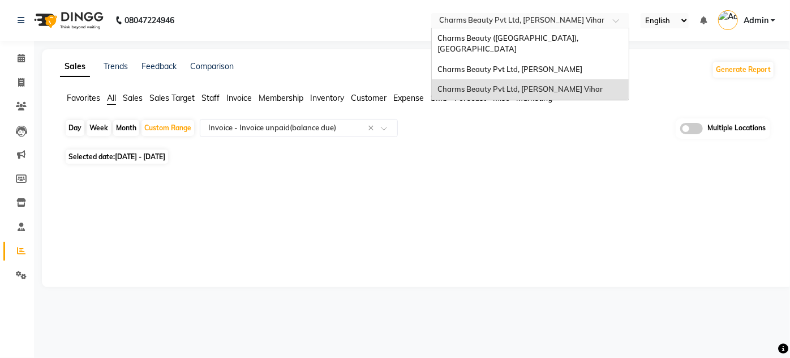
click at [617, 20] on span at bounding box center [620, 23] width 14 height 11
click at [548, 65] on span "Charms Beauty Pvt Ltd, [PERSON_NAME]" at bounding box center [510, 69] width 145 height 9
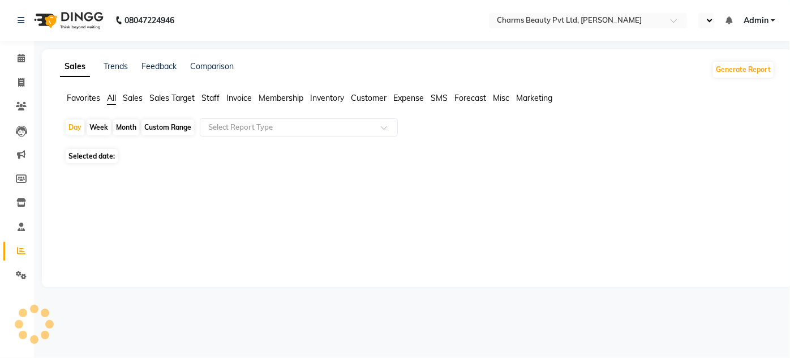
select select "en"
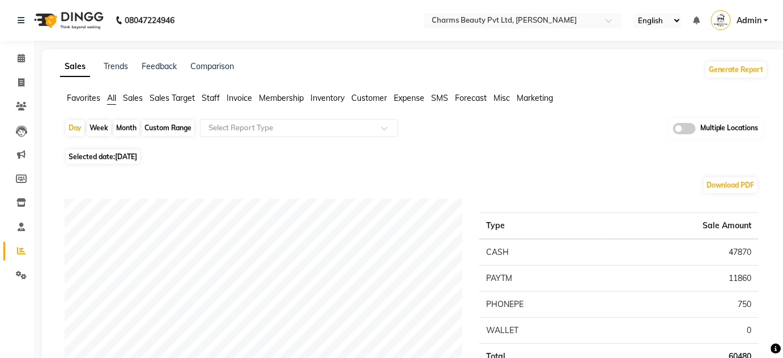
click at [171, 123] on div "Custom Range" at bounding box center [168, 128] width 53 height 16
select select "9"
select select "2025"
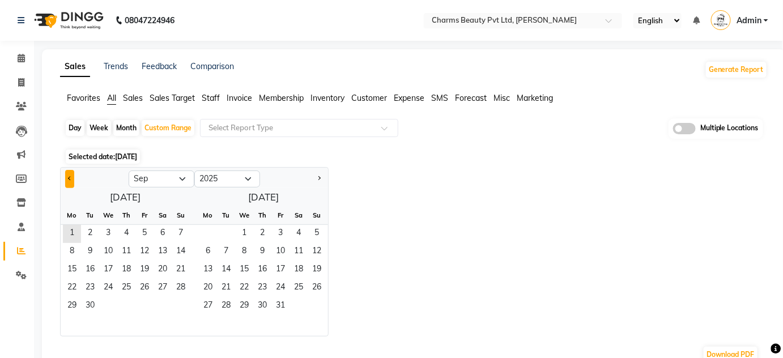
click at [66, 174] on button "Previous month" at bounding box center [69, 179] width 9 height 18
select select "8"
click at [146, 230] on span "1" at bounding box center [144, 234] width 18 height 18
click at [182, 302] on span "31" at bounding box center [181, 306] width 18 height 18
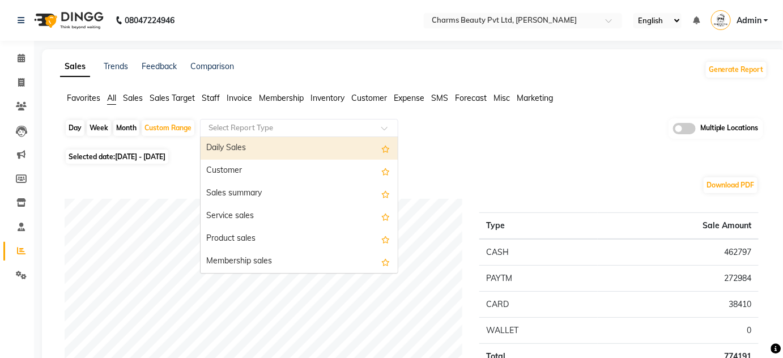
click at [242, 131] on input "text" at bounding box center [287, 127] width 163 height 11
click at [138, 97] on span "Sales" at bounding box center [133, 98] width 20 height 10
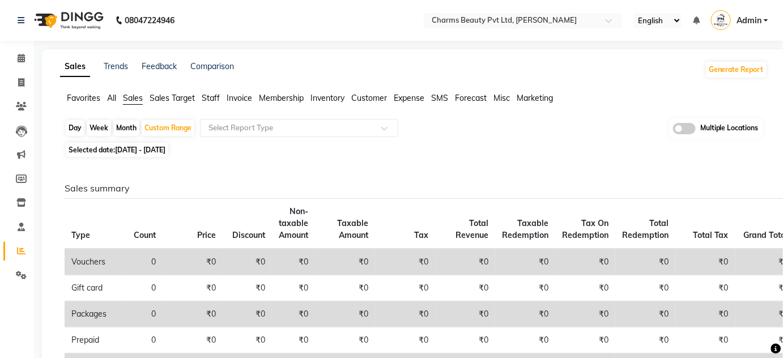
click at [112, 97] on span "All" at bounding box center [111, 98] width 9 height 10
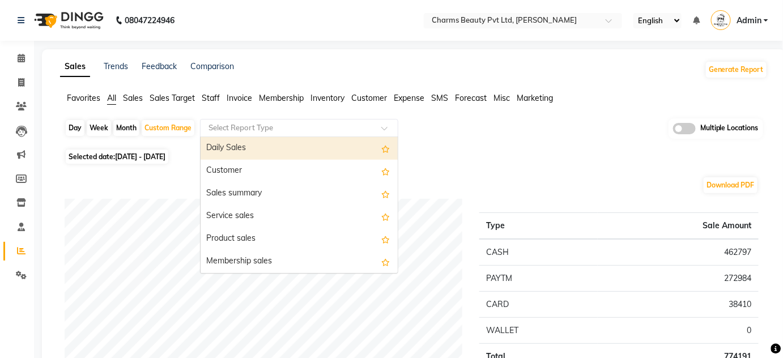
click at [263, 130] on input "text" at bounding box center [287, 127] width 163 height 11
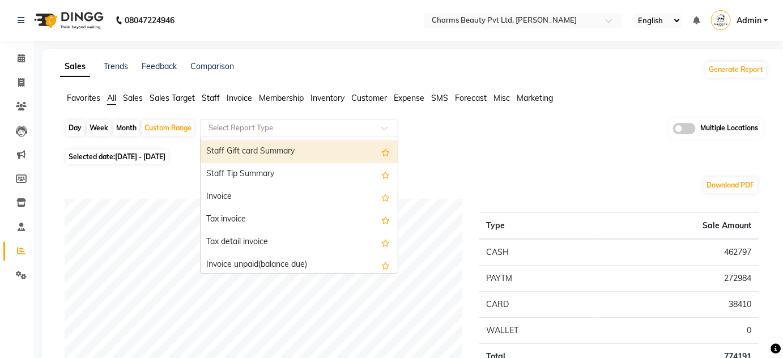
scroll to position [875, 0]
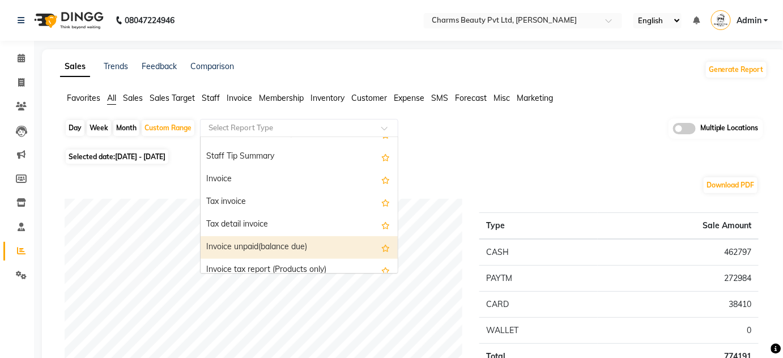
click at [283, 243] on div "Invoice unpaid(balance due)" at bounding box center [298, 247] width 197 height 23
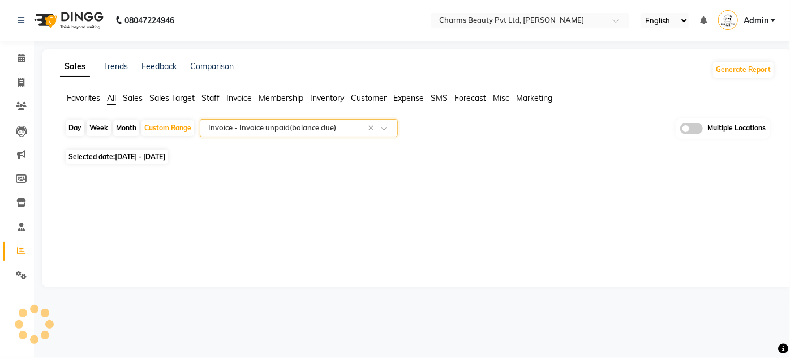
select select "full_report"
select select "pdf"
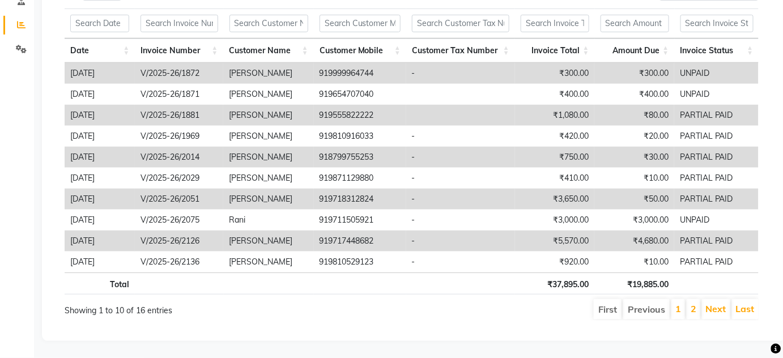
scroll to position [232, 0]
click at [695, 303] on link "2" at bounding box center [693, 308] width 6 height 11
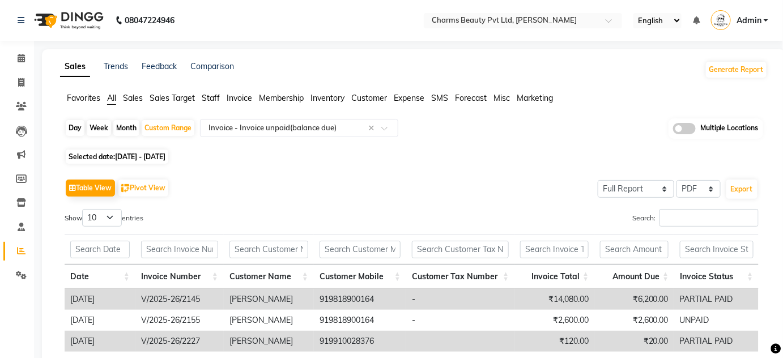
scroll to position [148, 0]
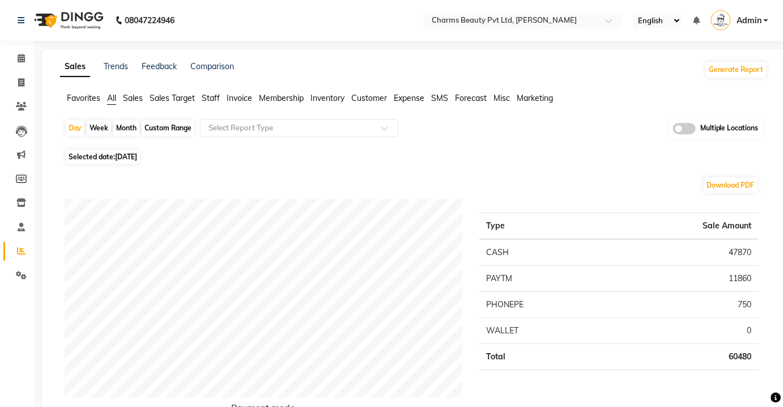
click at [737, 10] on nav "08047224946 Select Location × Charms Beauty Pvt Ltd, [PERSON_NAME] English ENGL…" at bounding box center [391, 20] width 783 height 41
click at [745, 16] on span "Admin" at bounding box center [748, 21] width 25 height 12
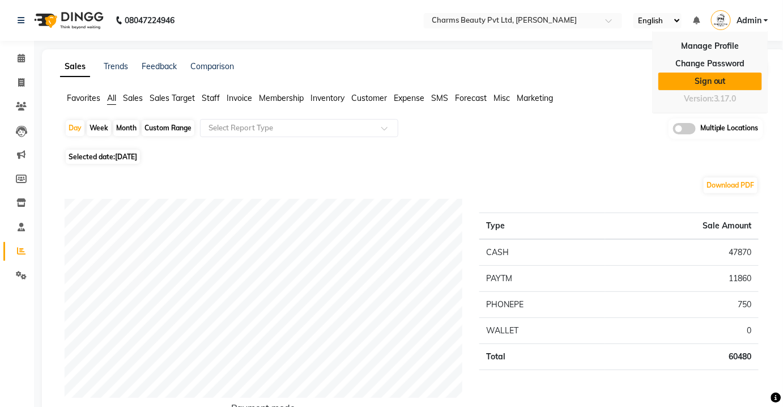
click at [703, 81] on link "Sign out" at bounding box center [710, 81] width 104 height 18
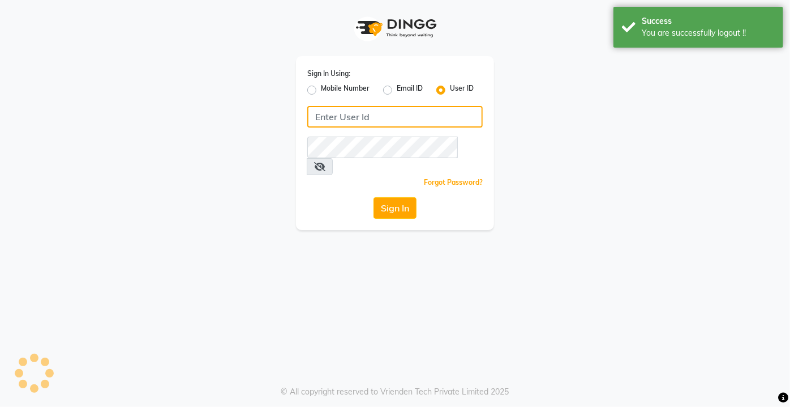
type input "9818655467"
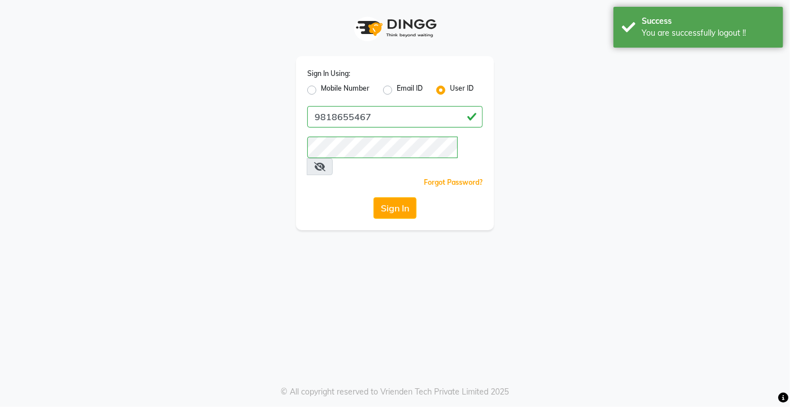
click at [305, 84] on div "Sign In Using: Mobile Number Email ID User ID 9818655467 Remember me Forgot Pas…" at bounding box center [395, 143] width 198 height 174
click at [321, 86] on label "Mobile Number" at bounding box center [345, 90] width 49 height 14
click at [321, 86] on input "Mobile Number" at bounding box center [324, 86] width 7 height 7
radio input "true"
radio input "false"
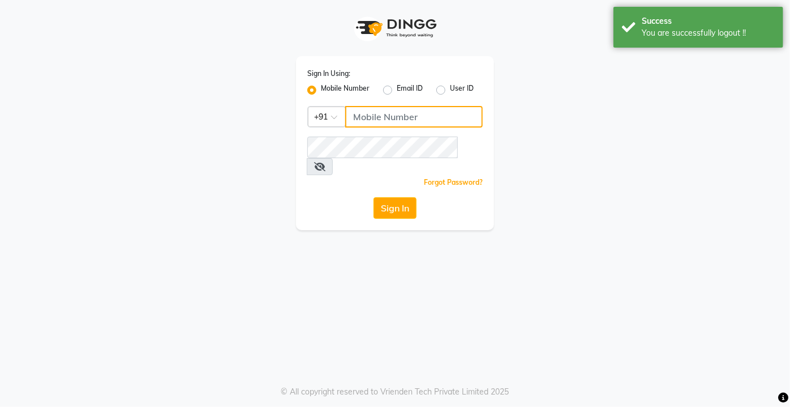
click at [371, 122] on input "Username" at bounding box center [414, 117] width 138 height 22
type input "9599343200"
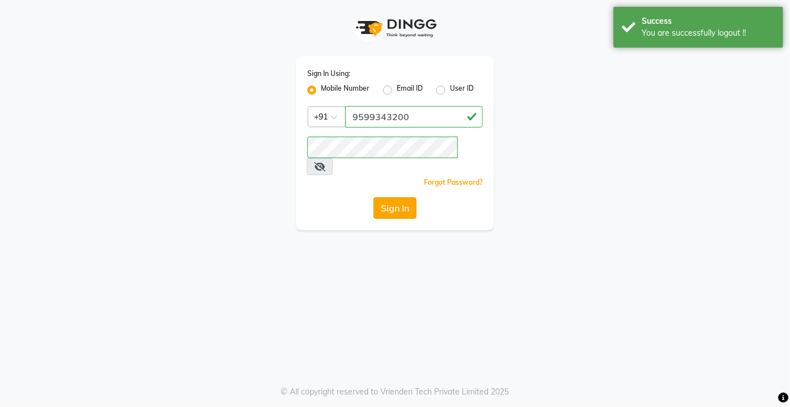
click at [411, 200] on button "Sign In" at bounding box center [395, 208] width 43 height 22
click at [412, 197] on div "Sign In" at bounding box center [395, 208] width 176 height 22
